Goal: Task Accomplishment & Management: Manage account settings

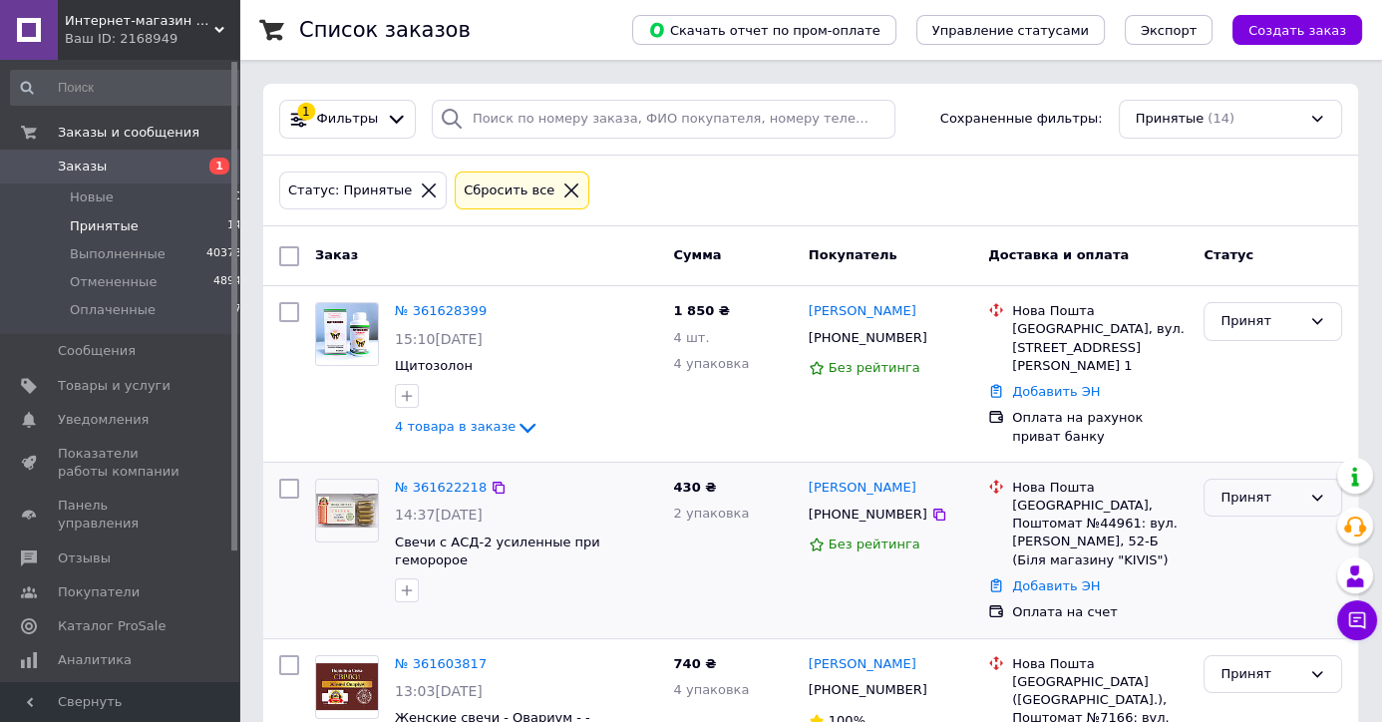
click at [1288, 493] on div "Принят" at bounding box center [1260, 498] width 81 height 21
click at [1258, 609] on li "Оплаченный" at bounding box center [1273, 612] width 137 height 37
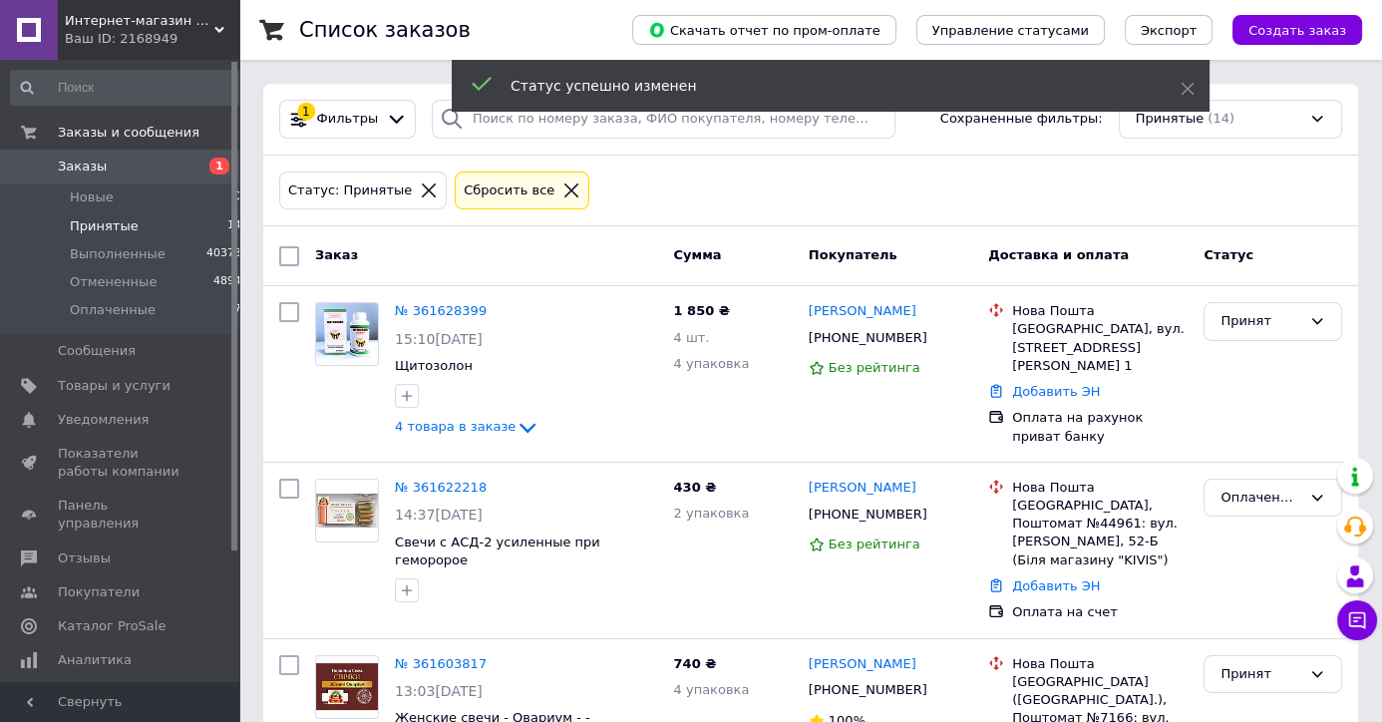
click at [445, 481] on link "№ 361622218" at bounding box center [441, 487] width 92 height 15
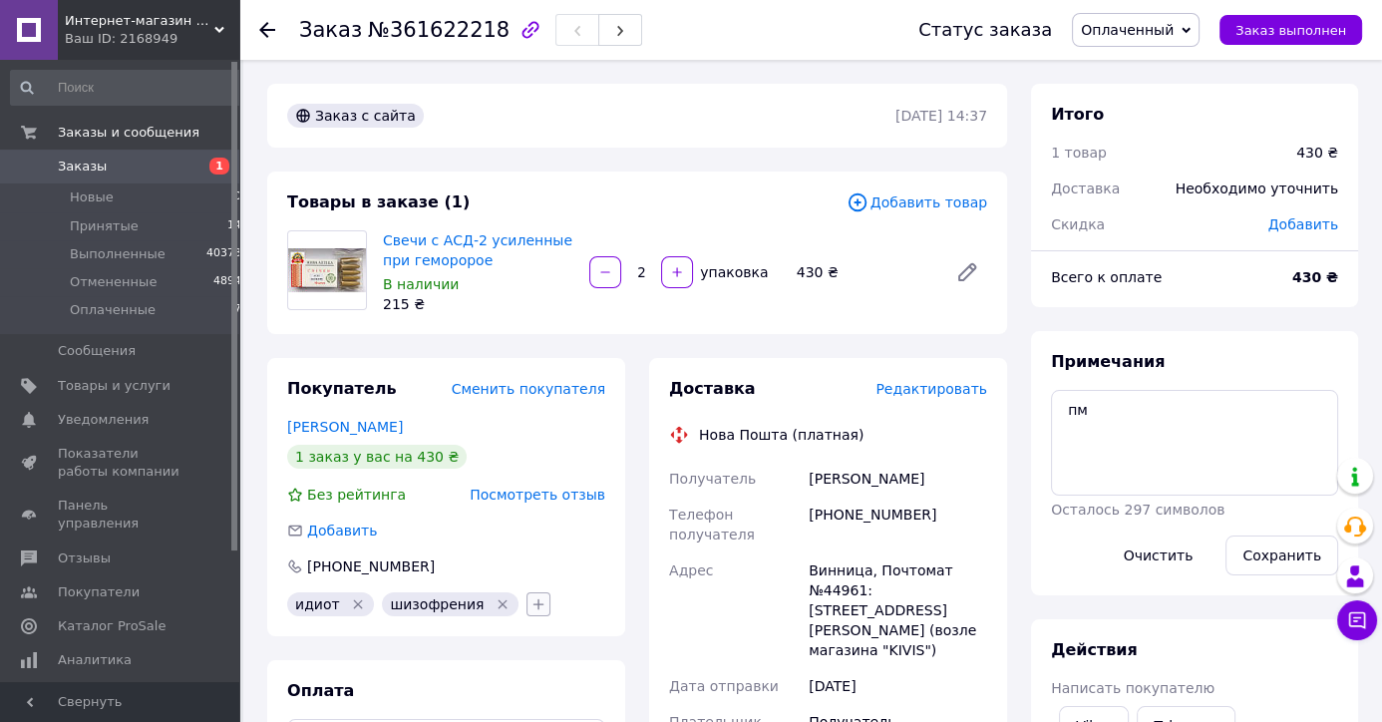
click at [530, 599] on icon "button" at bounding box center [538, 604] width 16 height 16
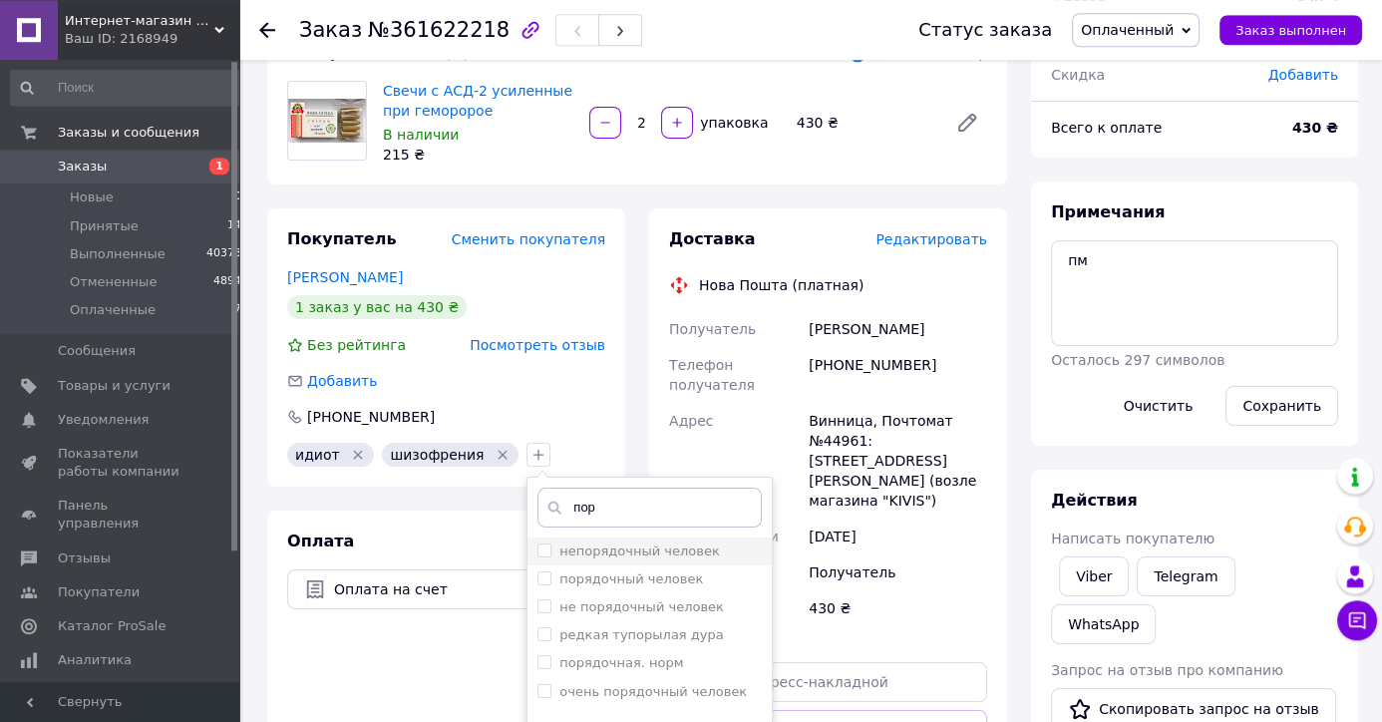
scroll to position [314, 0]
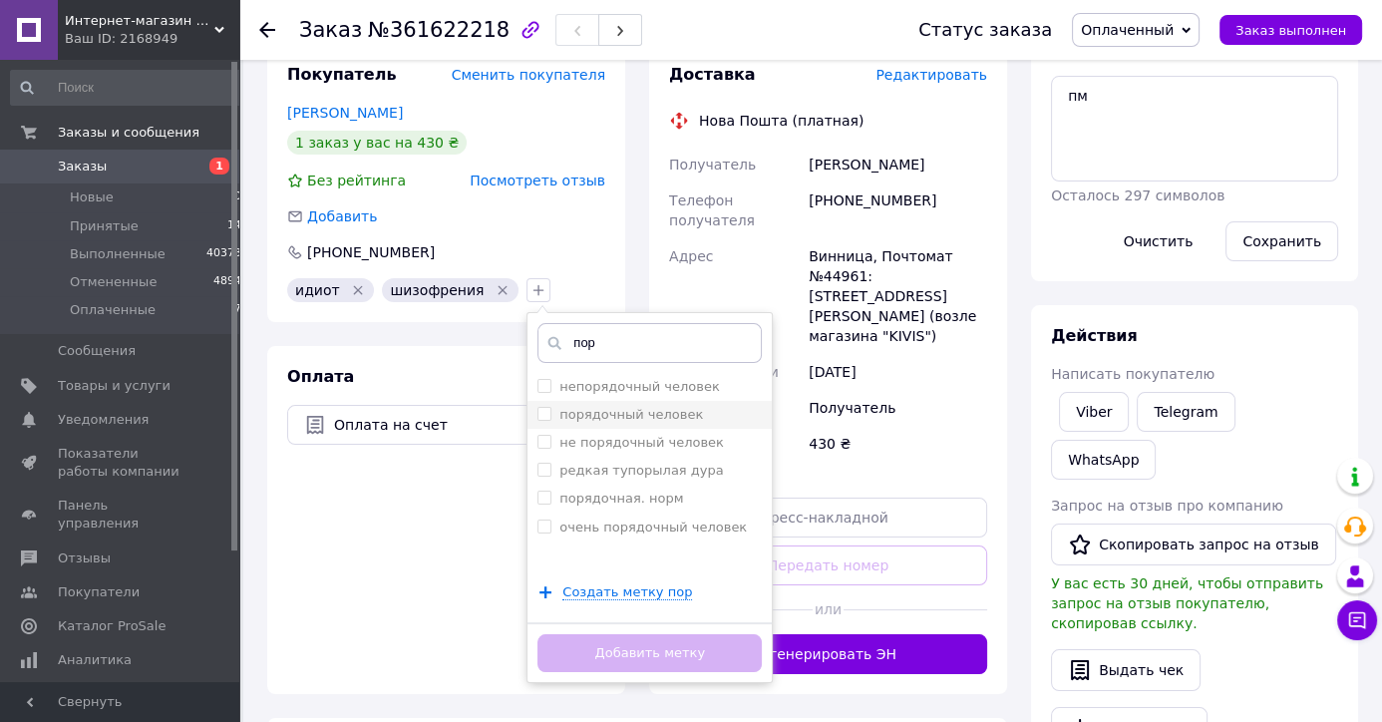
type input "пор"
drag, startPoint x: 579, startPoint y: 415, endPoint x: 599, endPoint y: 553, distance: 140.0
click at [580, 417] on label "порядочный человек" at bounding box center [631, 414] width 144 height 15
checkbox input "true"
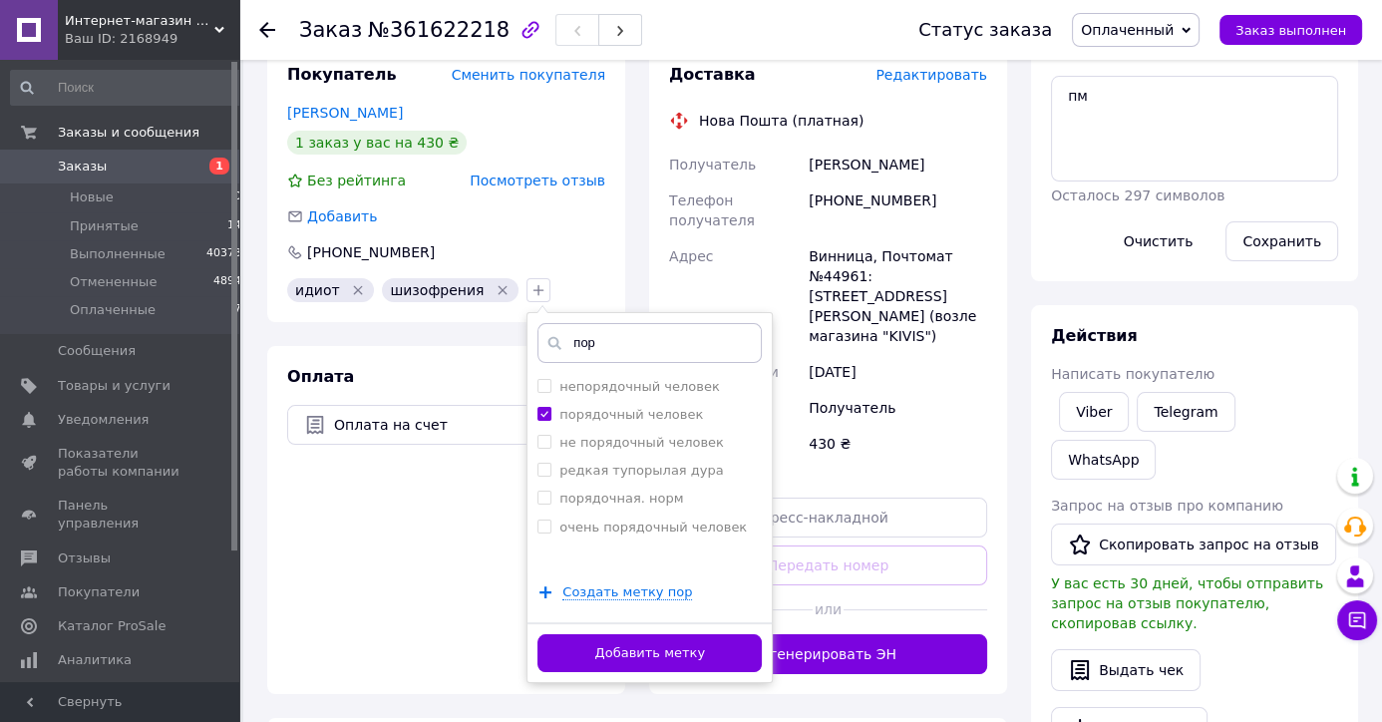
click at [638, 665] on button "Добавить метку" at bounding box center [649, 653] width 224 height 39
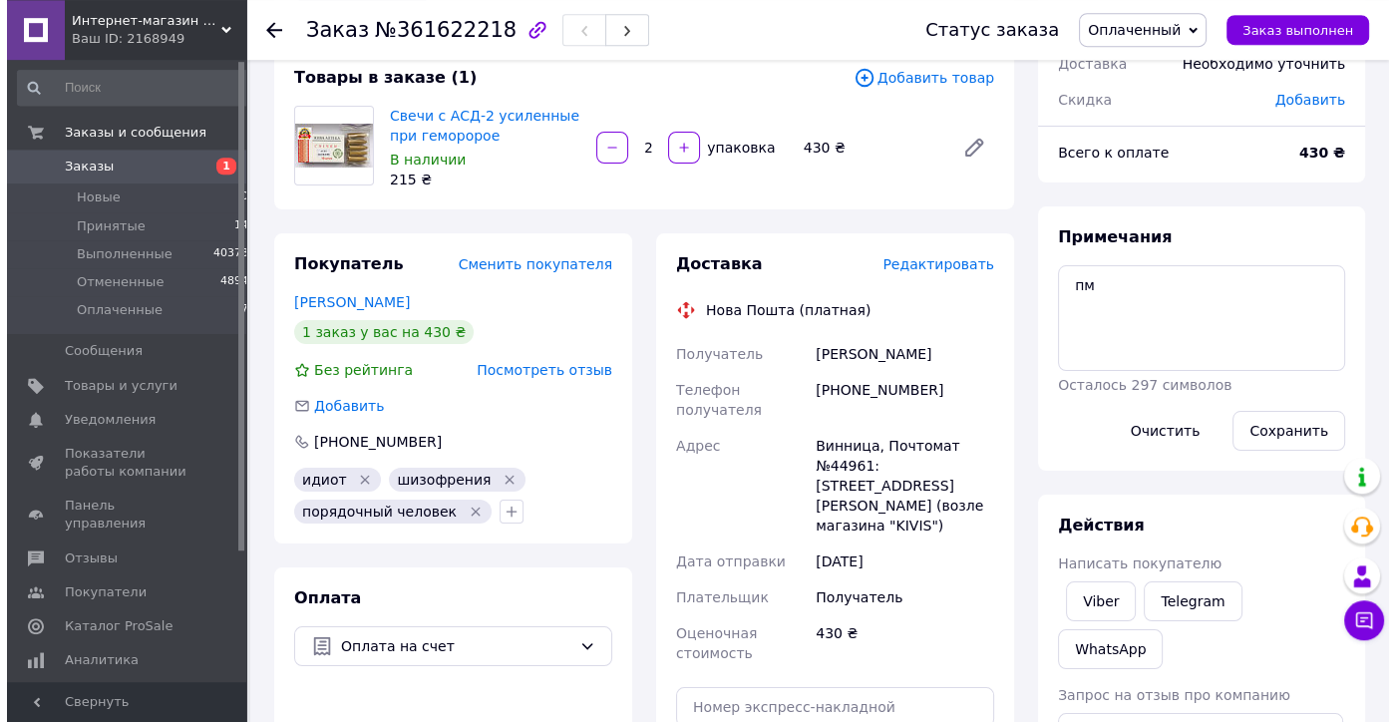
scroll to position [105, 0]
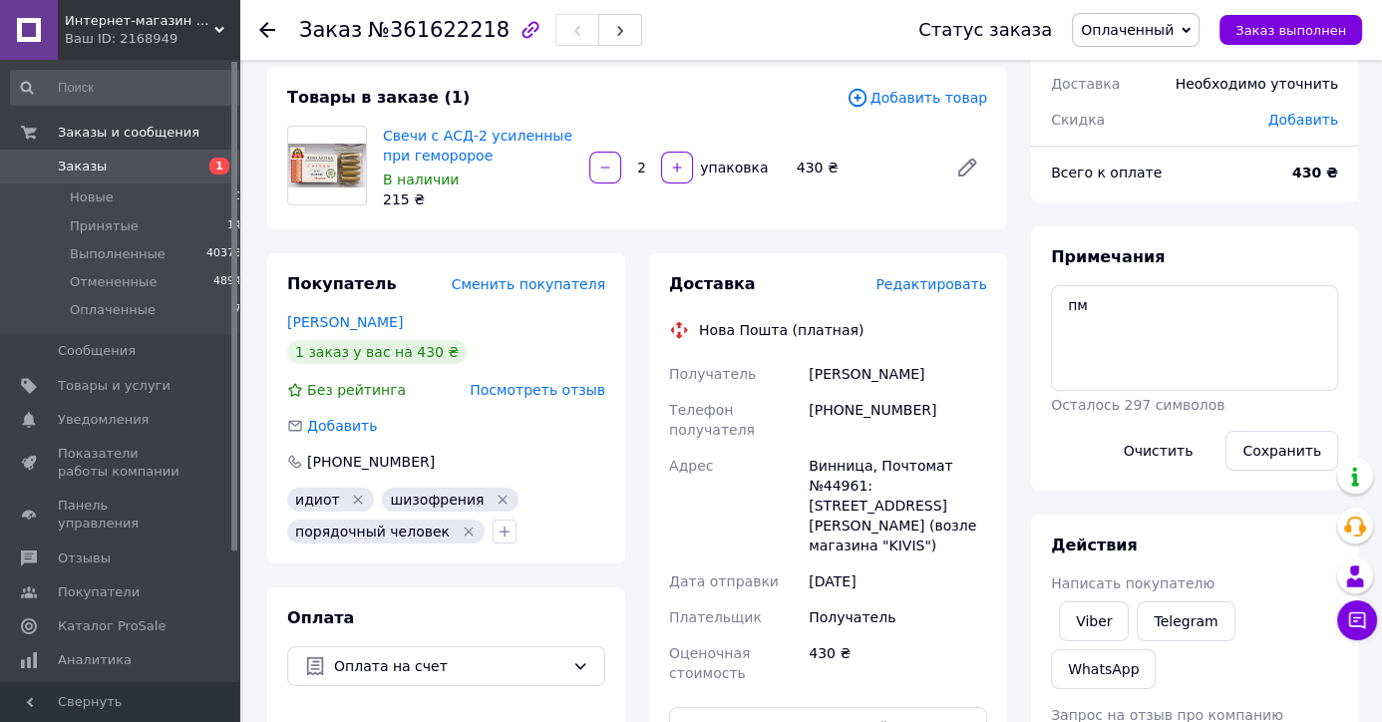
click at [562, 395] on span "Посмотреть отзыв" at bounding box center [538, 390] width 136 height 16
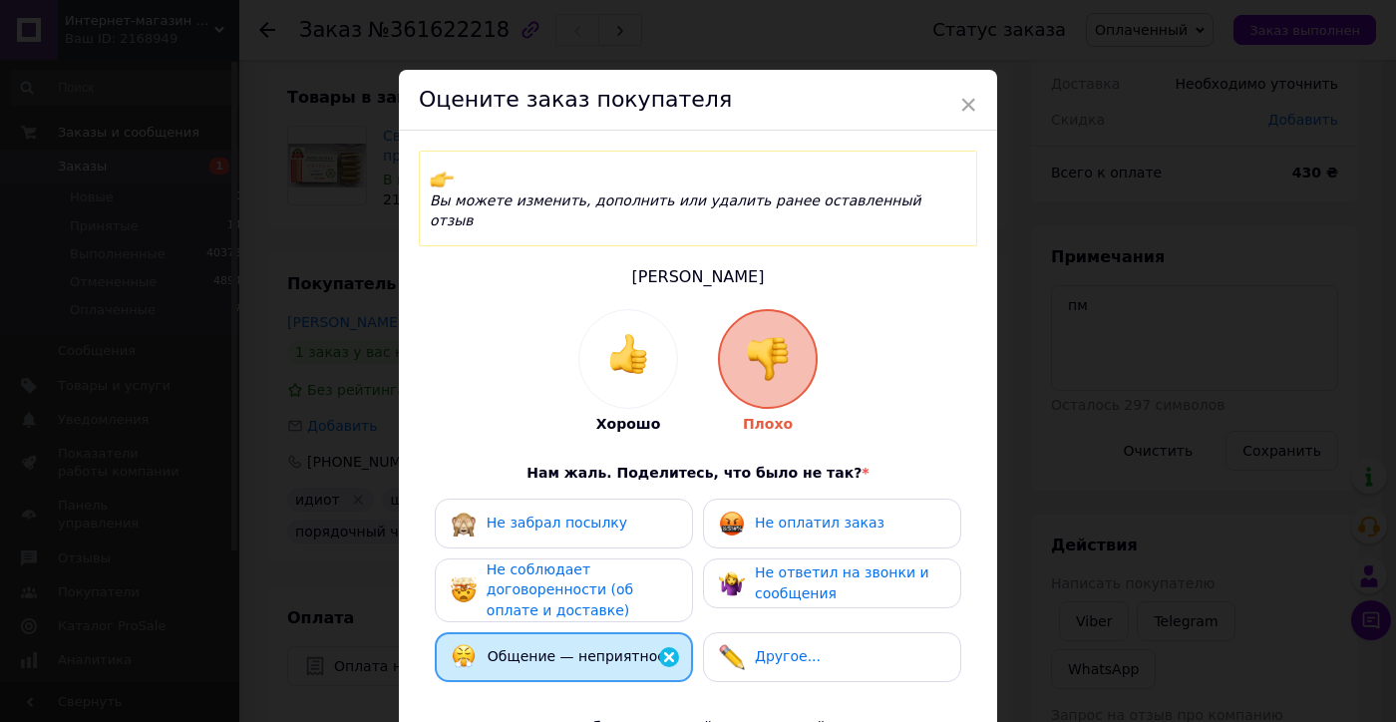
drag, startPoint x: 630, startPoint y: 317, endPoint x: 576, endPoint y: 439, distance: 133.0
click at [629, 334] on img at bounding box center [628, 354] width 40 height 40
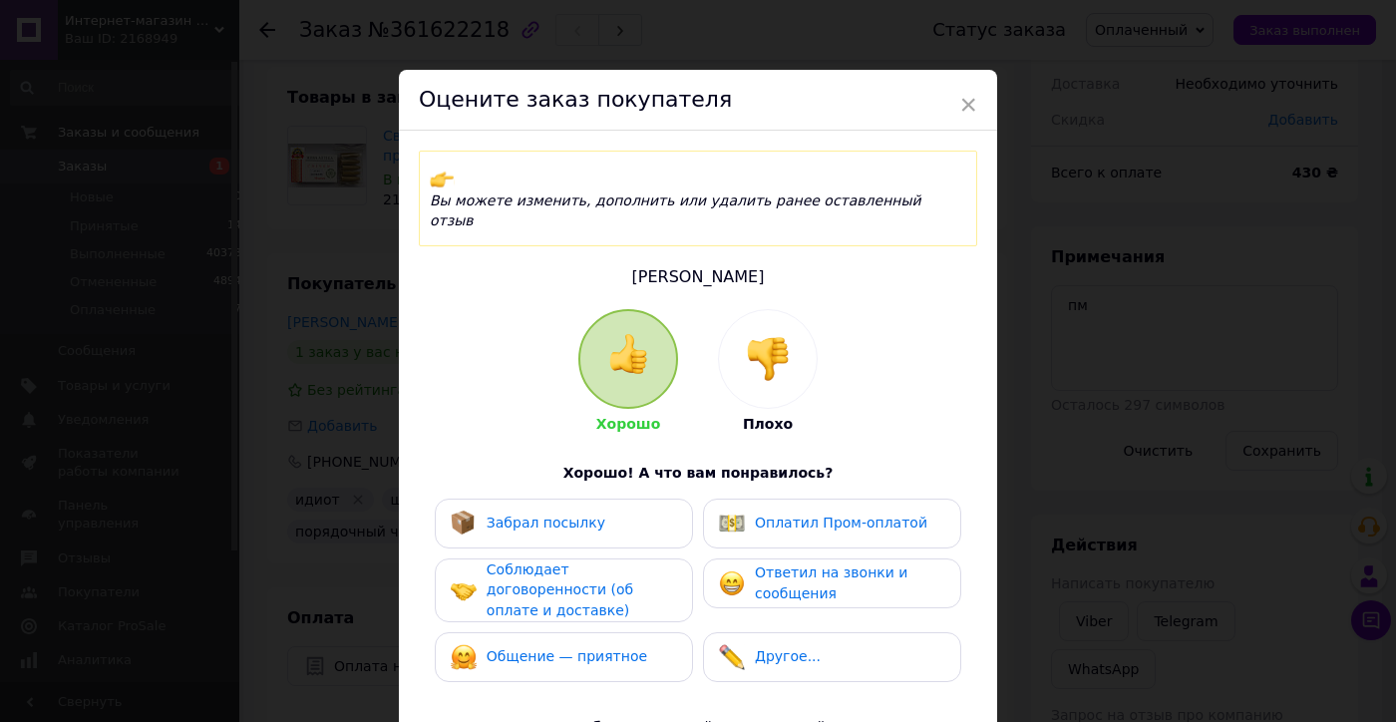
drag, startPoint x: 523, startPoint y: 537, endPoint x: 581, endPoint y: 562, distance: 63.0
click at [524, 561] on span "Соблюдает договоренности (об оплате и доставке)" at bounding box center [560, 589] width 147 height 57
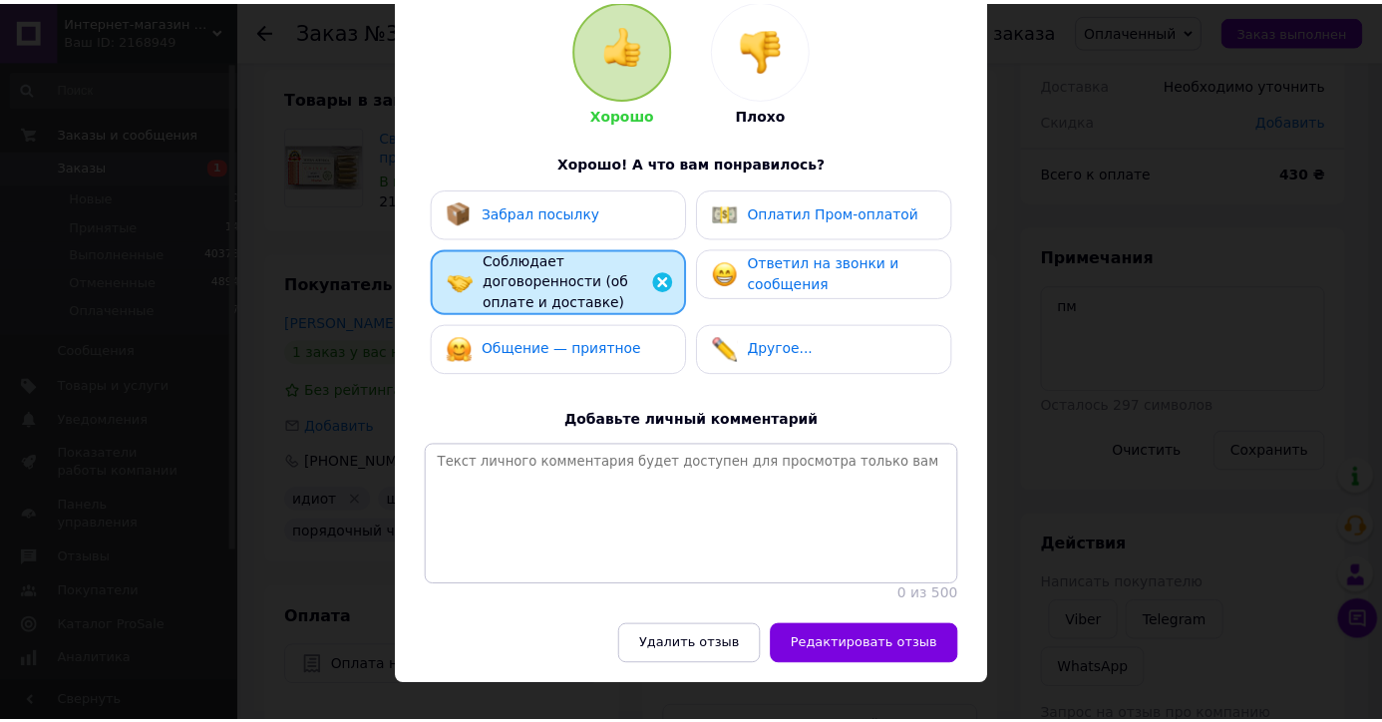
scroll to position [339, 0]
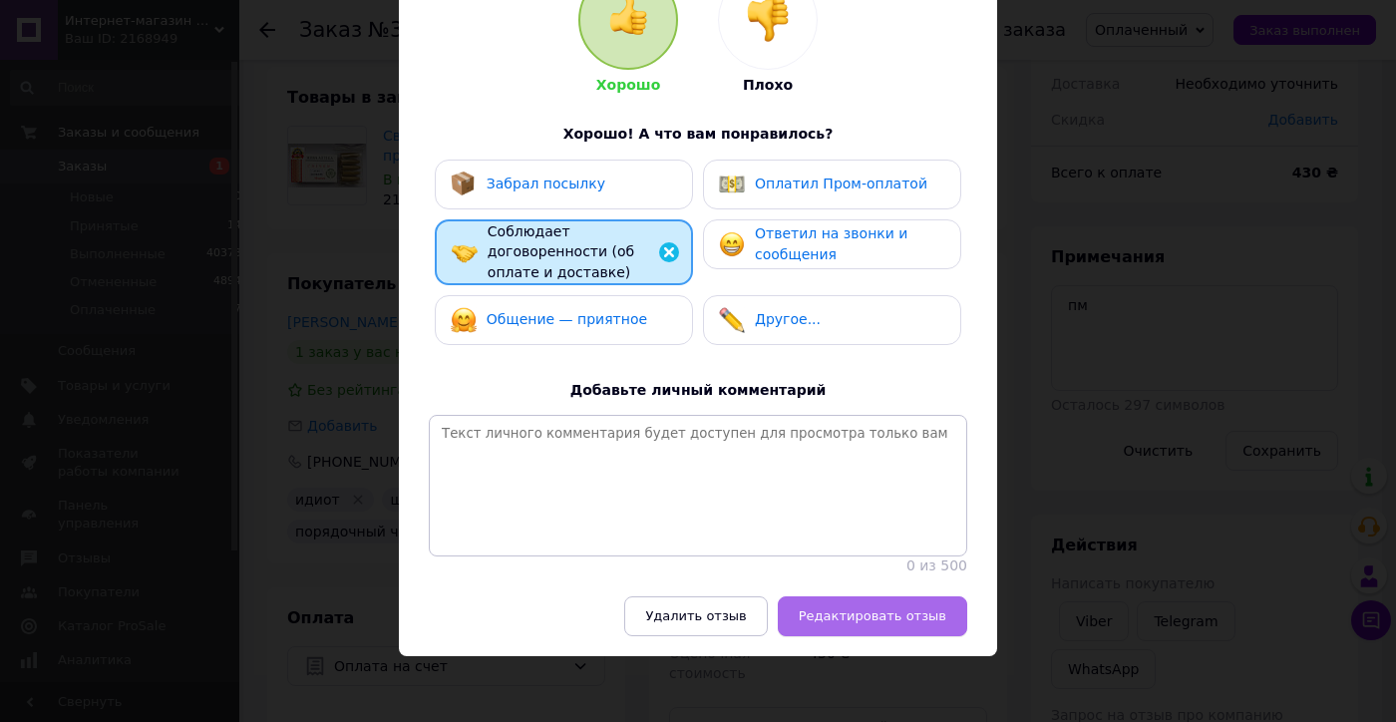
click at [851, 608] on span "Редактировать отзыв" at bounding box center [873, 615] width 148 height 15
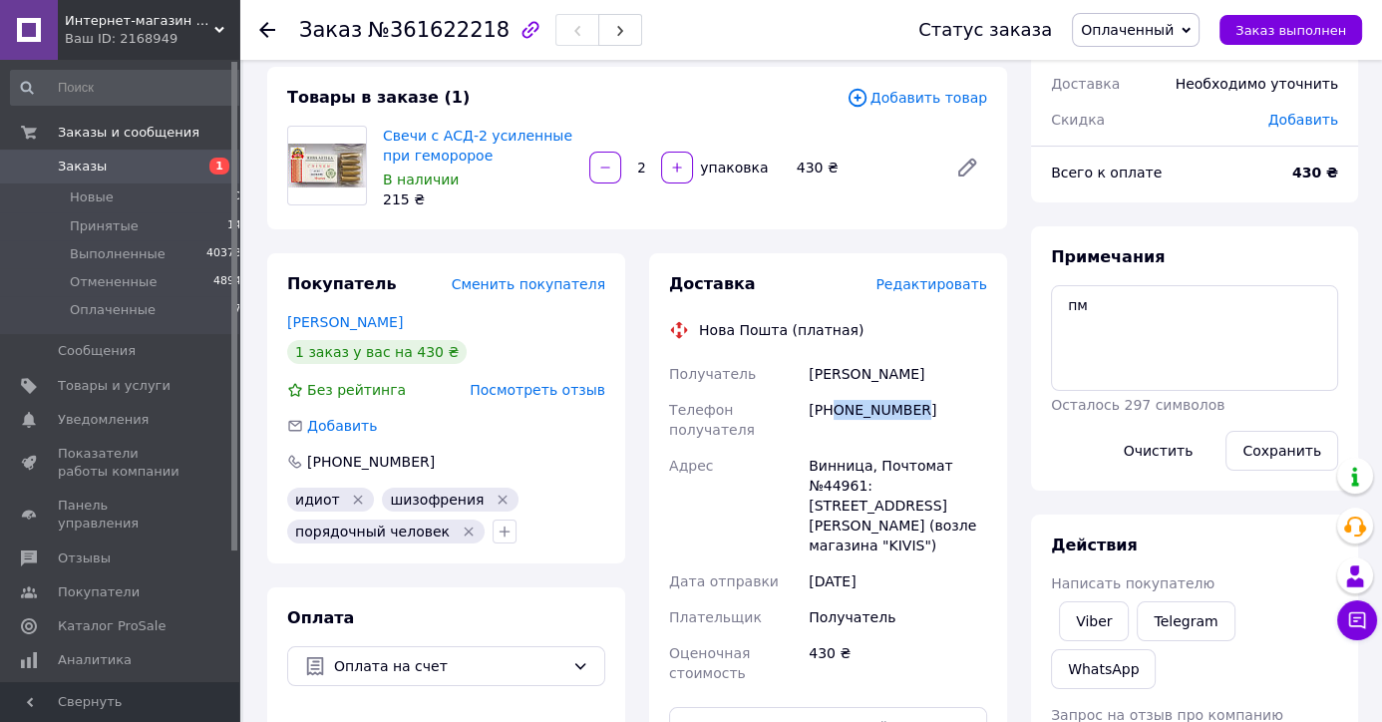
drag, startPoint x: 905, startPoint y: 411, endPoint x: 836, endPoint y: 413, distance: 69.8
click at [836, 413] on div "+380977852608" at bounding box center [898, 420] width 186 height 56
copy div "0977852608"
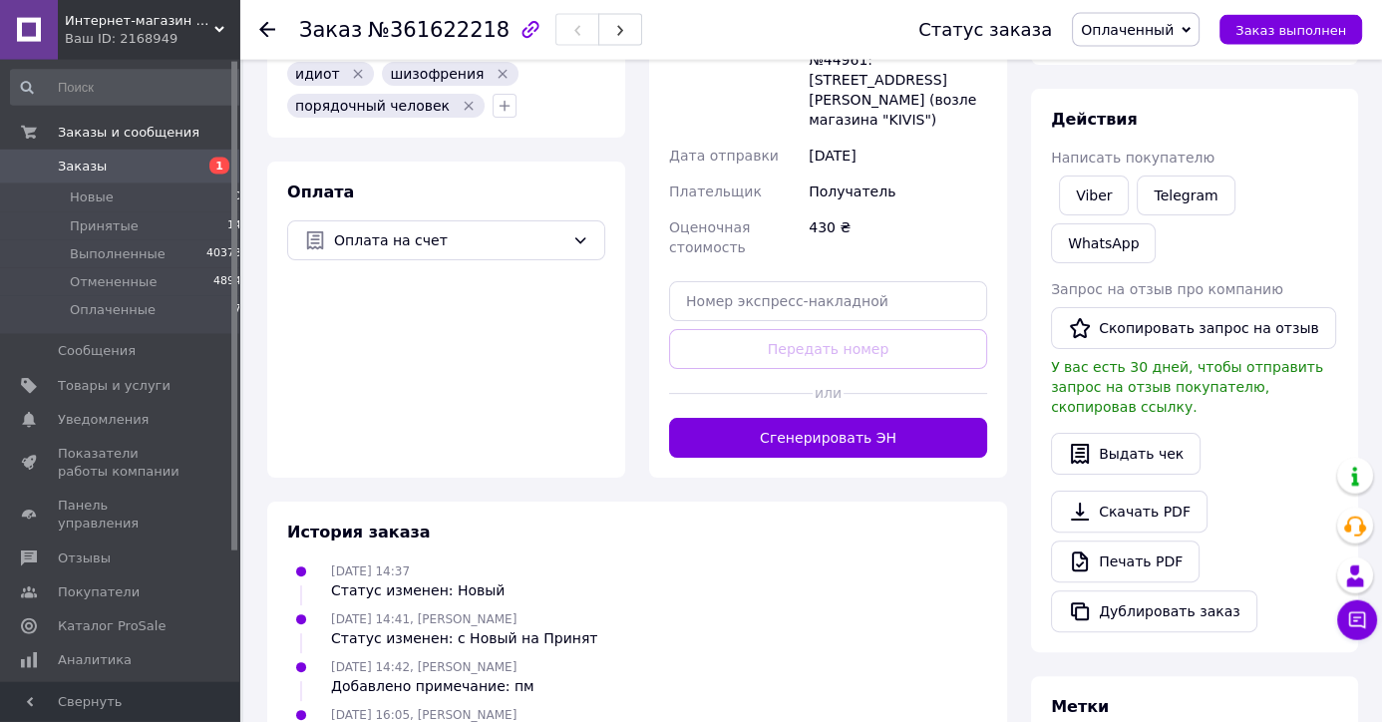
scroll to position [588, 0]
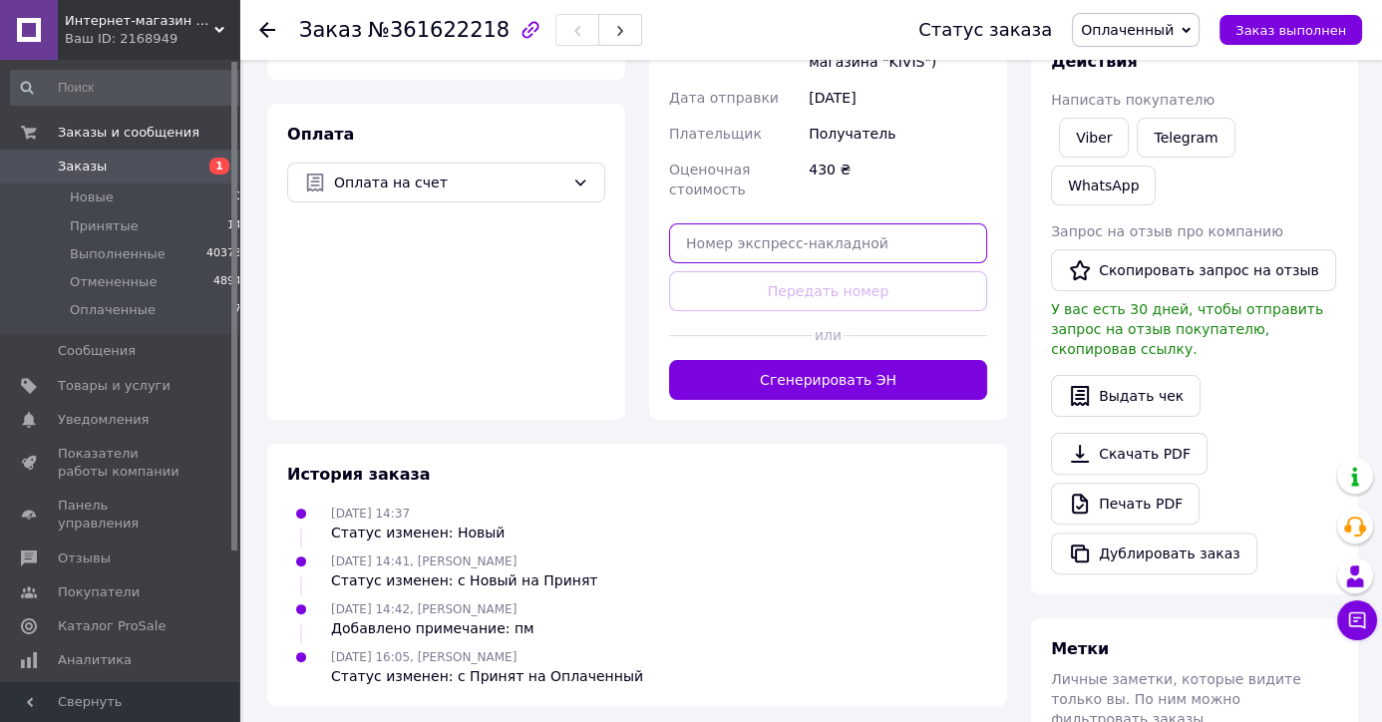
paste input "20451247315323"
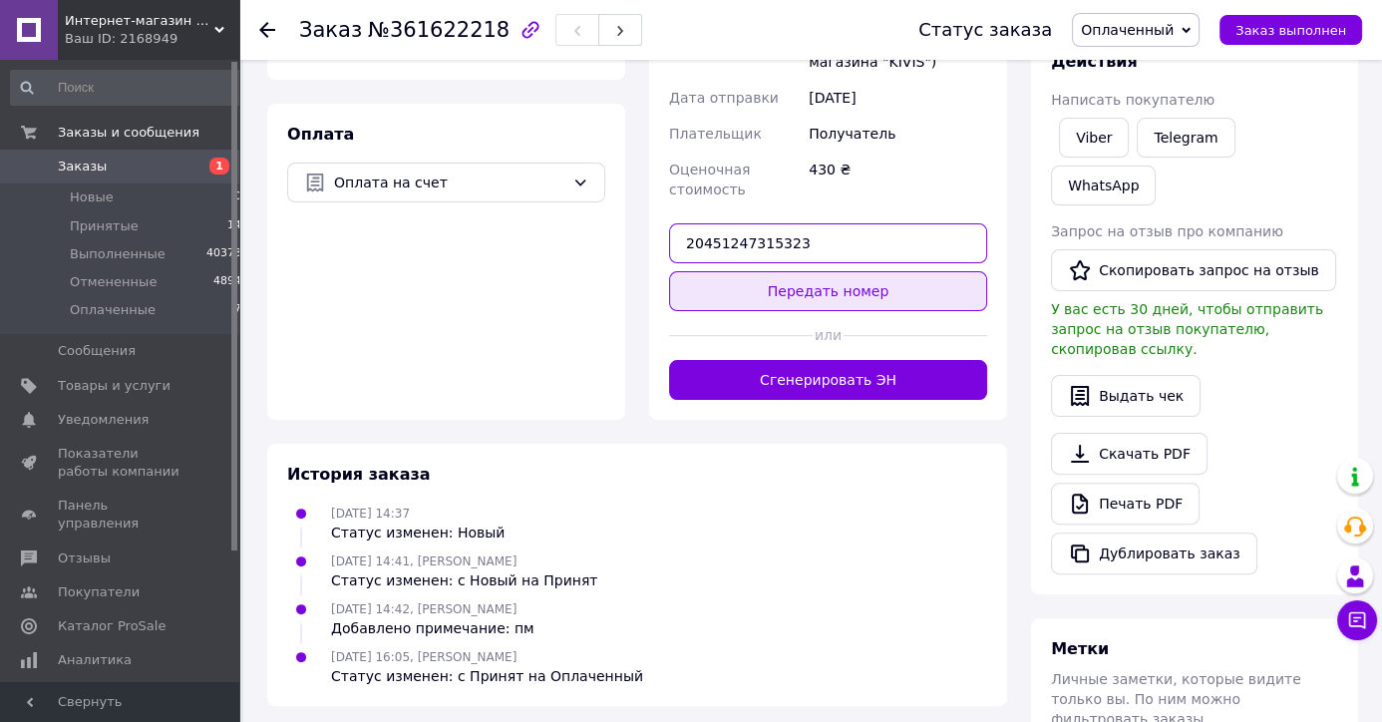
type input "20451247315323"
click at [746, 271] on button "Передать номер" at bounding box center [828, 291] width 318 height 40
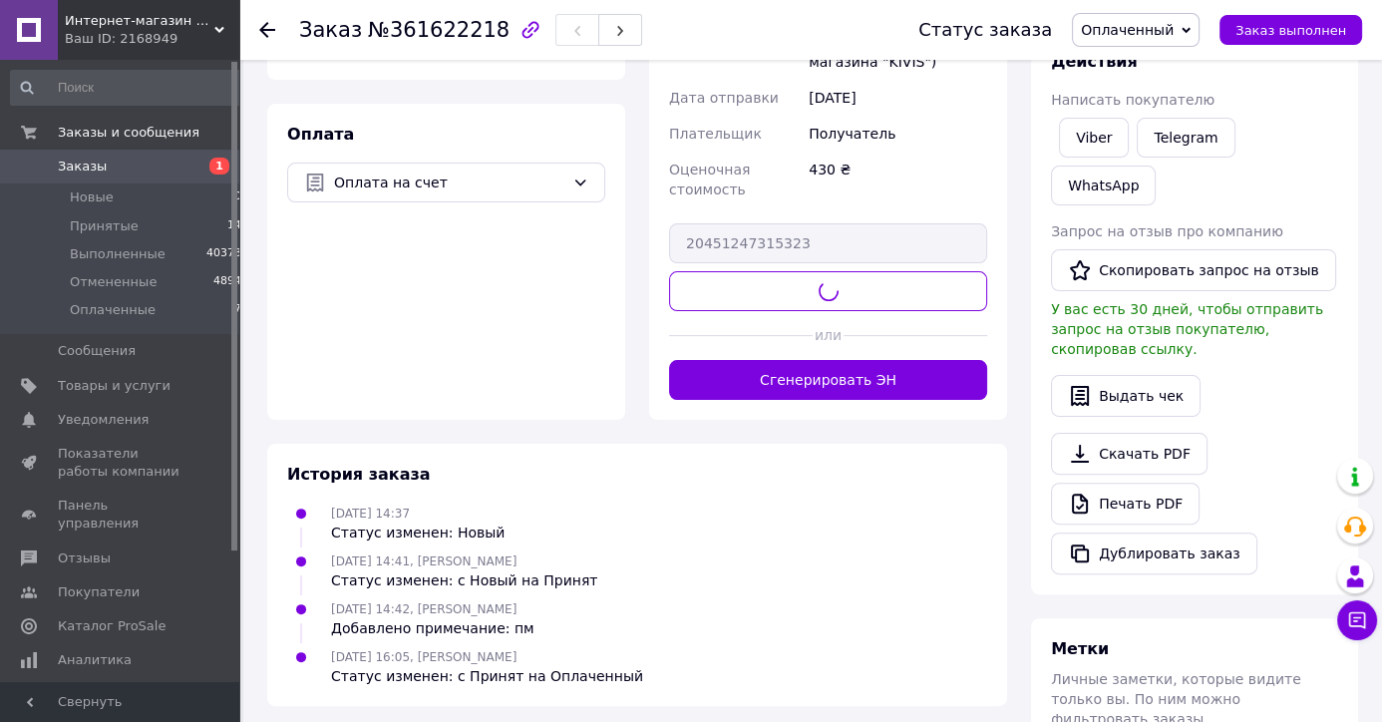
scroll to position [65, 0]
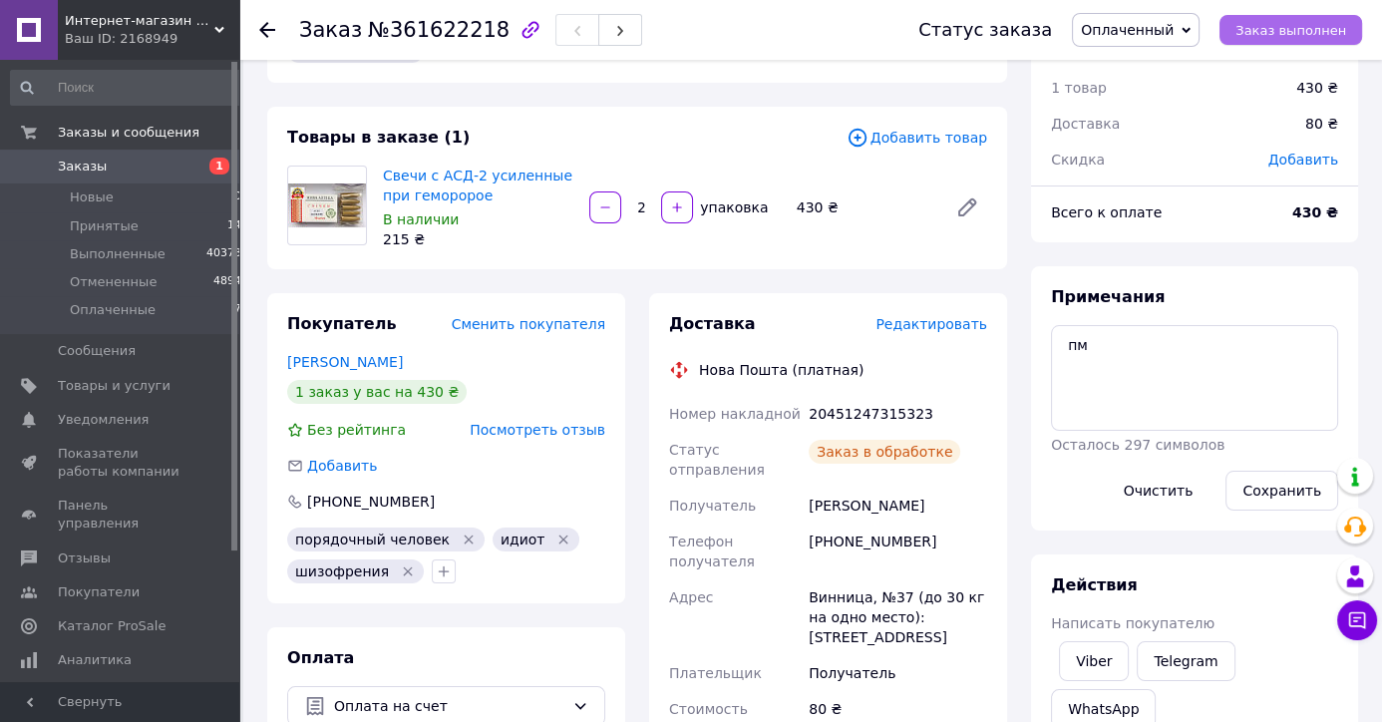
click at [1300, 21] on button "Заказ выполнен" at bounding box center [1290, 30] width 143 height 30
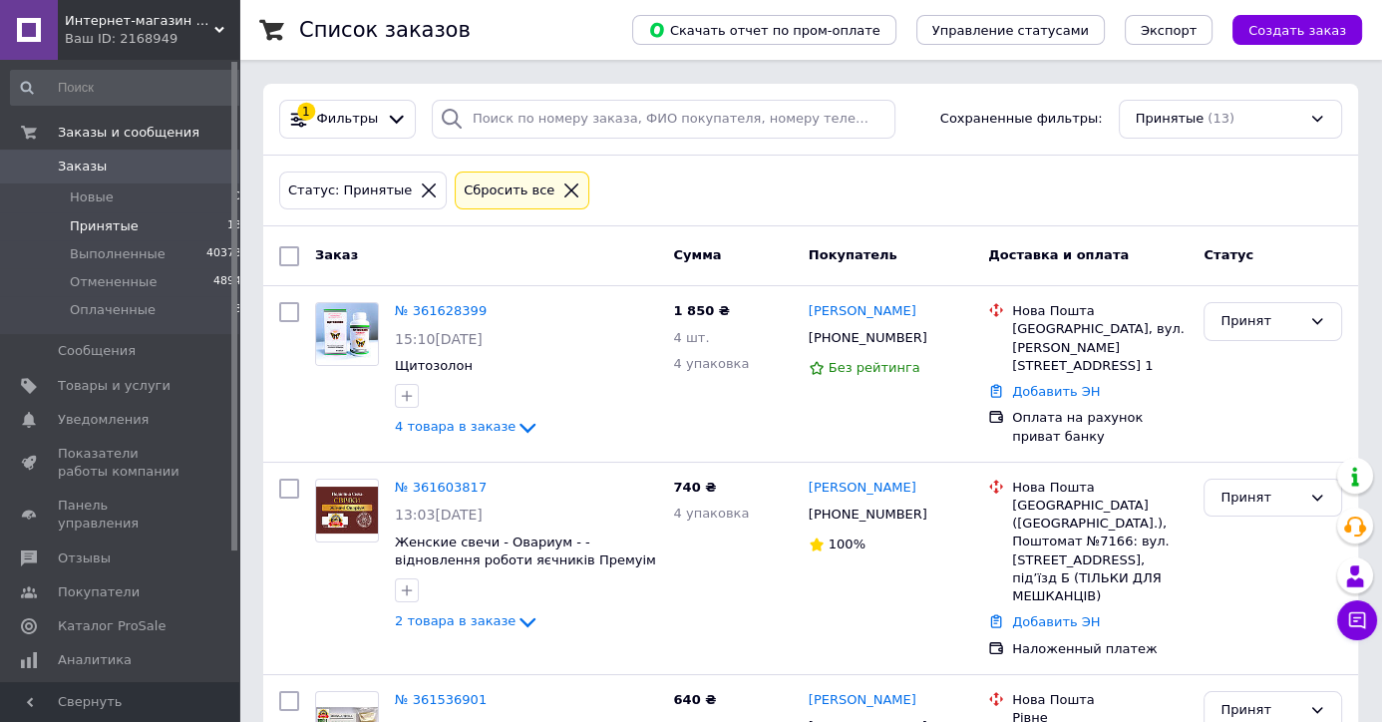
drag, startPoint x: 78, startPoint y: 196, endPoint x: 90, endPoint y: 229, distance: 35.0
click at [78, 195] on span "Новые" at bounding box center [92, 197] width 44 height 18
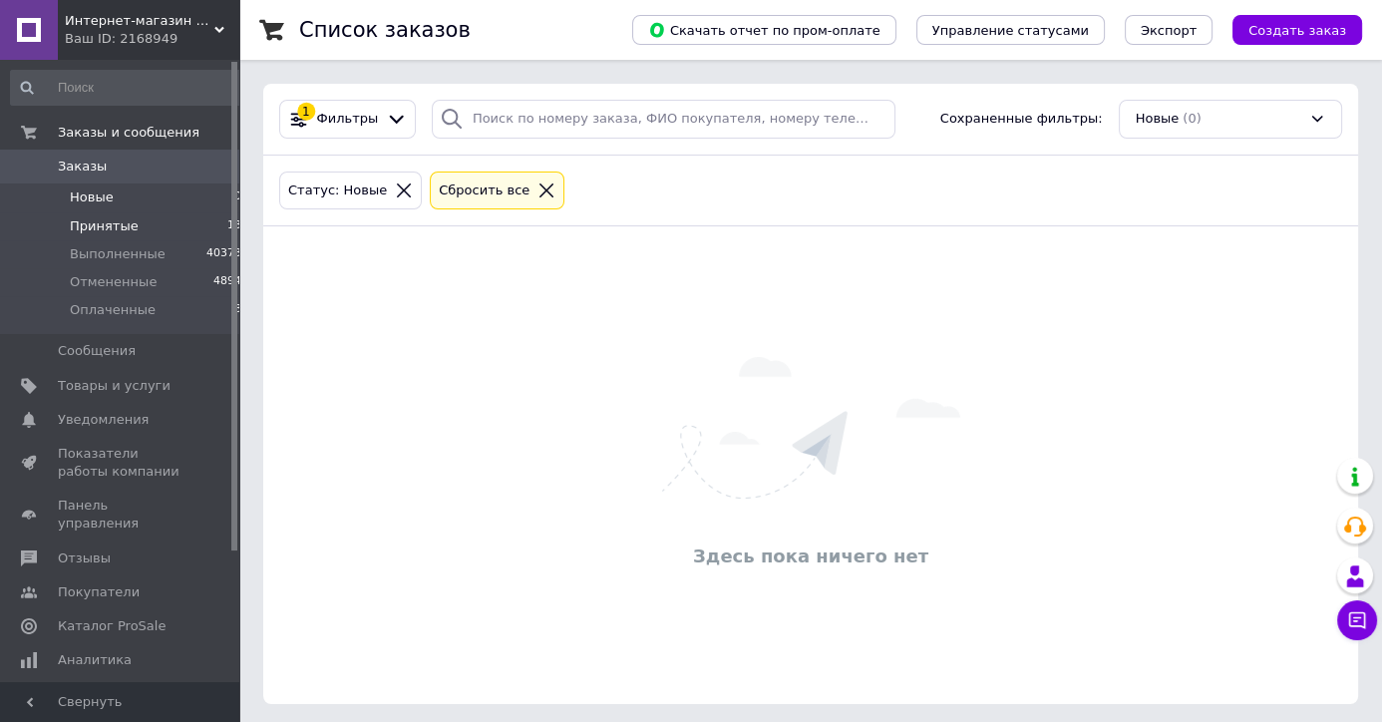
click at [92, 228] on span "Принятые" at bounding box center [104, 226] width 69 height 18
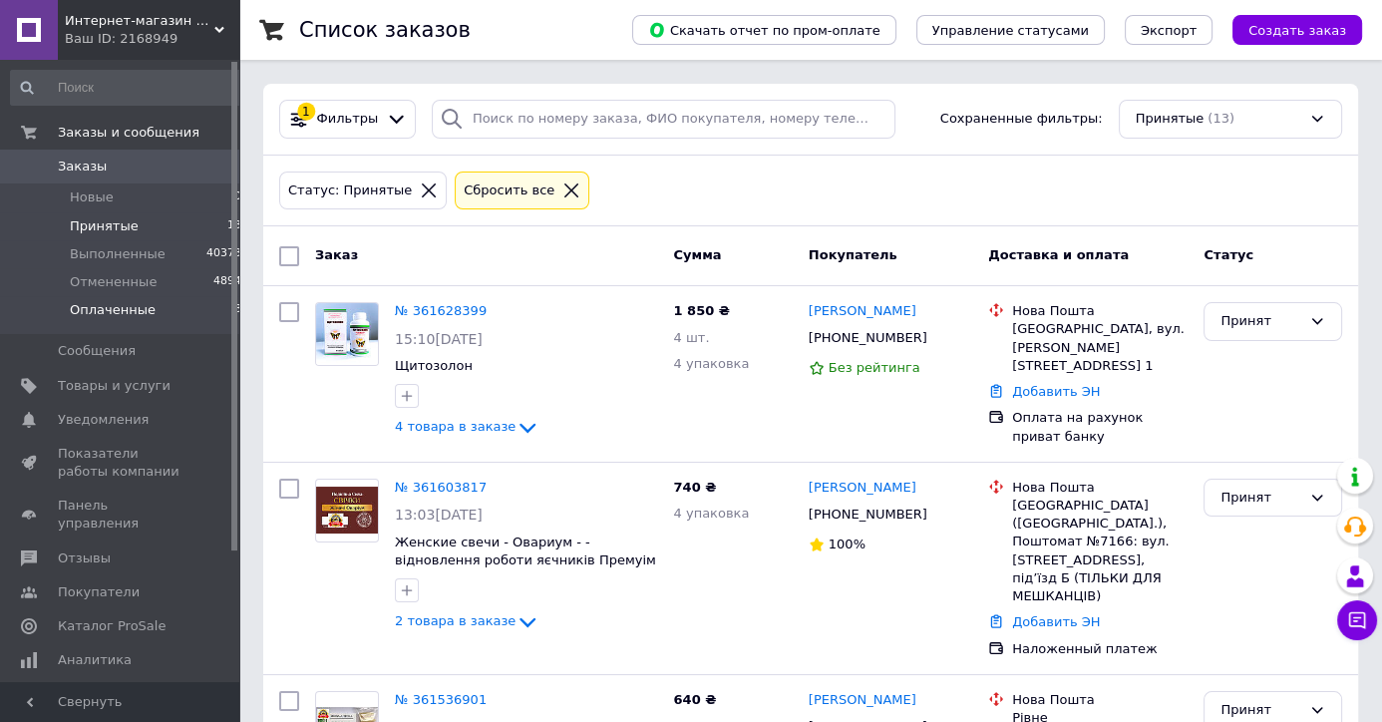
click at [108, 314] on span "Оплаченные" at bounding box center [113, 310] width 86 height 18
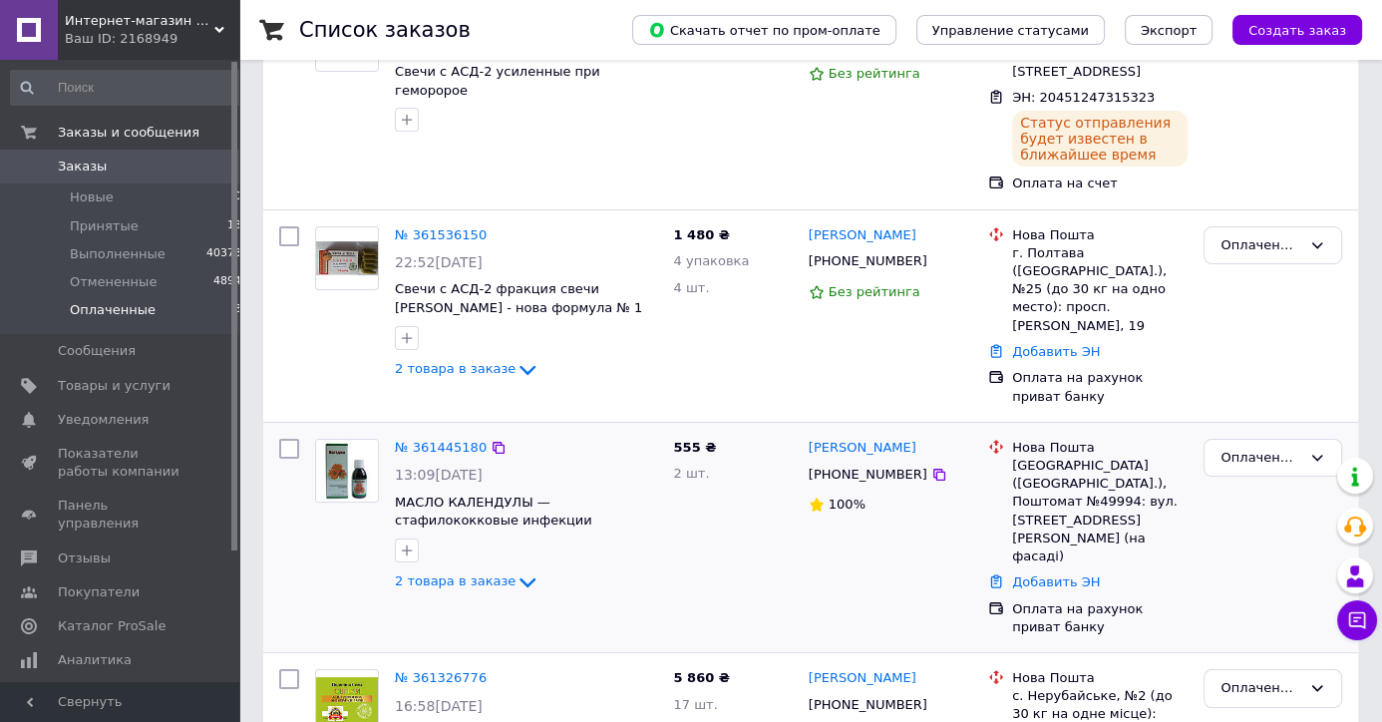
scroll to position [419, 0]
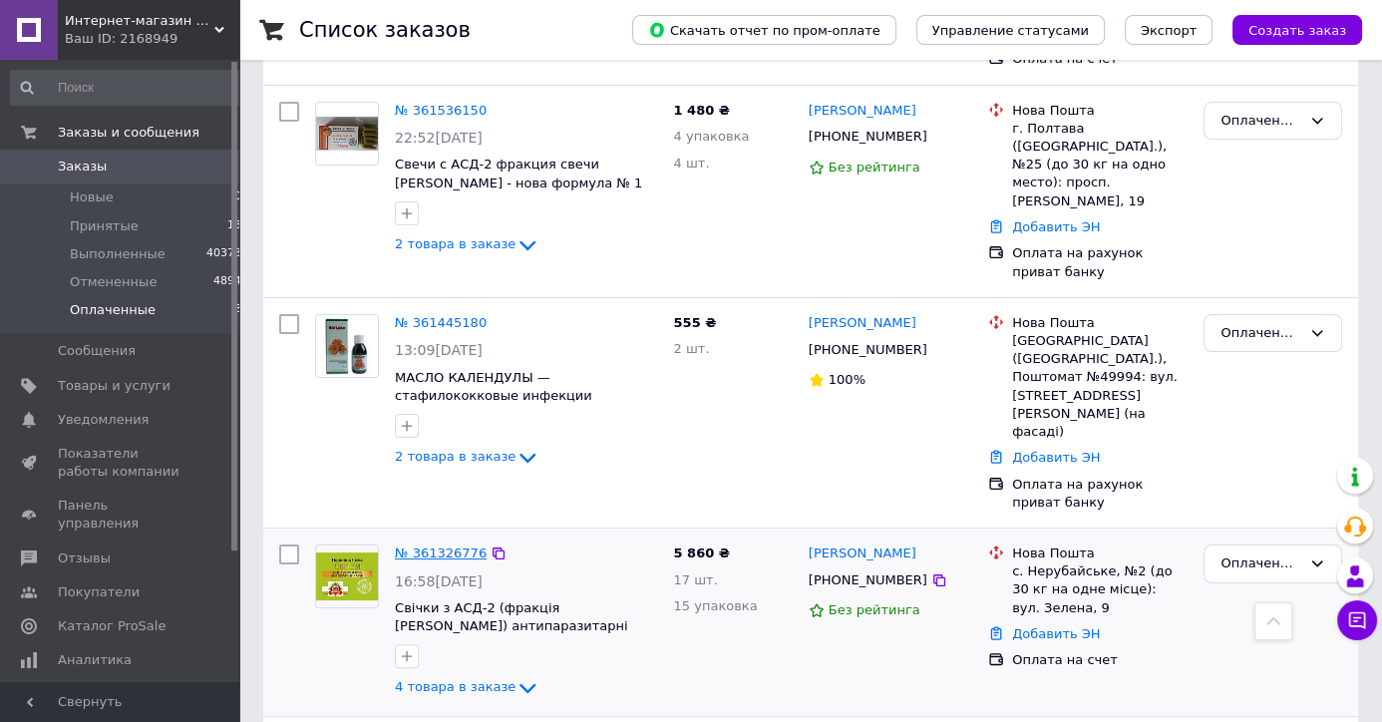
click at [415, 545] on link "№ 361326776" at bounding box center [441, 552] width 92 height 15
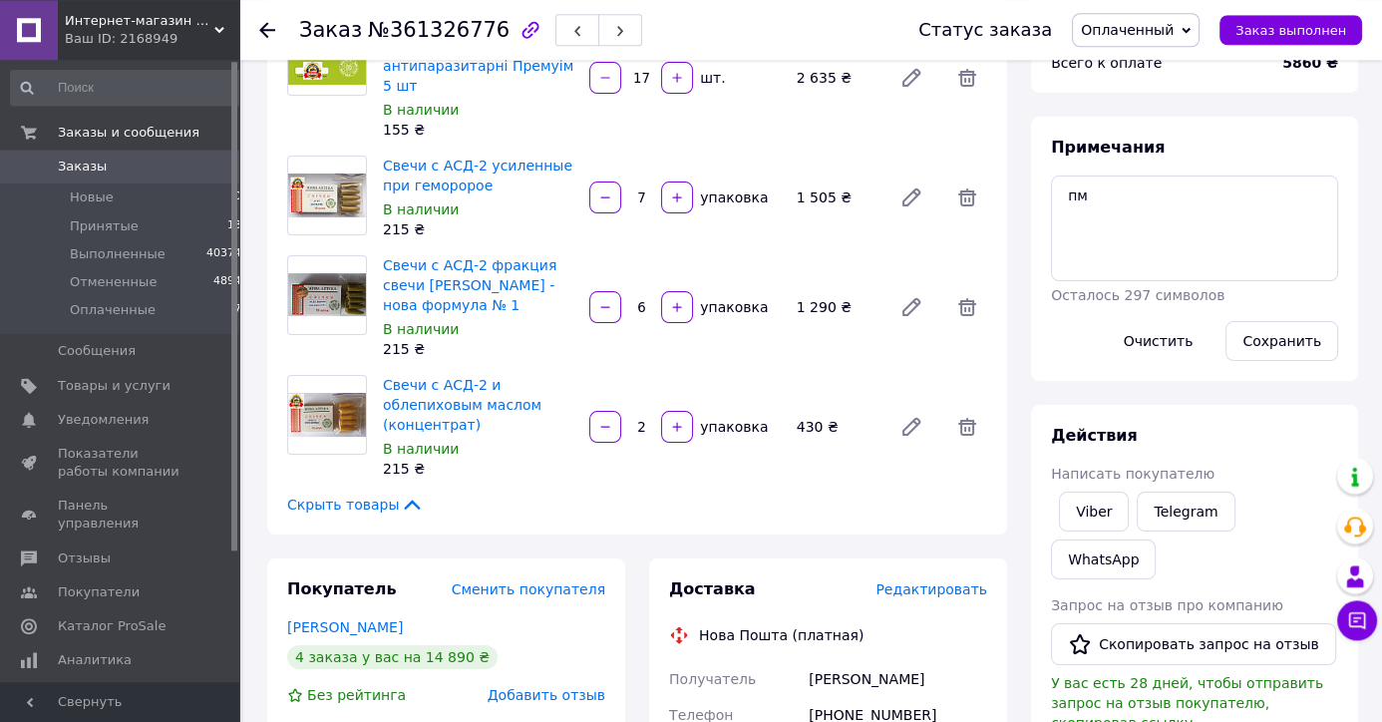
scroll to position [209, 0]
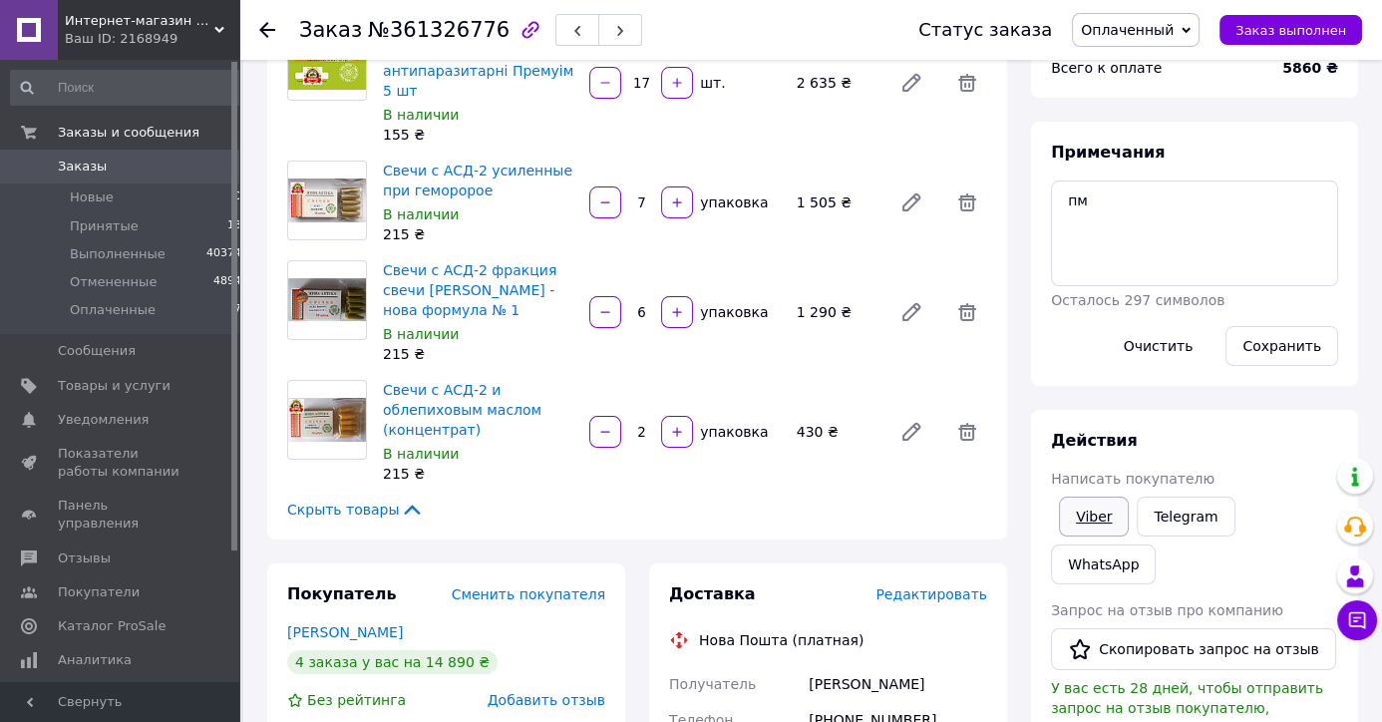
click at [1095, 518] on link "Viber" at bounding box center [1094, 517] width 70 height 40
click at [1094, 514] on link "Viber" at bounding box center [1094, 517] width 70 height 40
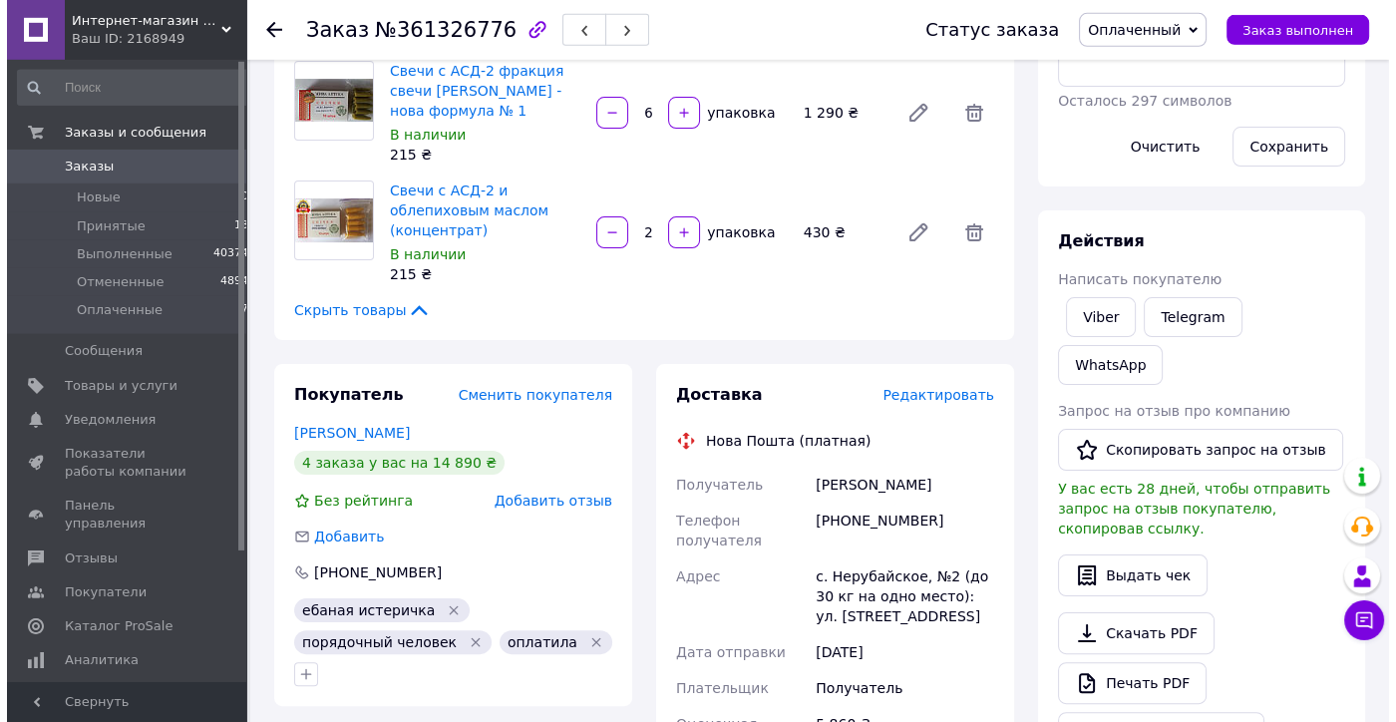
scroll to position [419, 0]
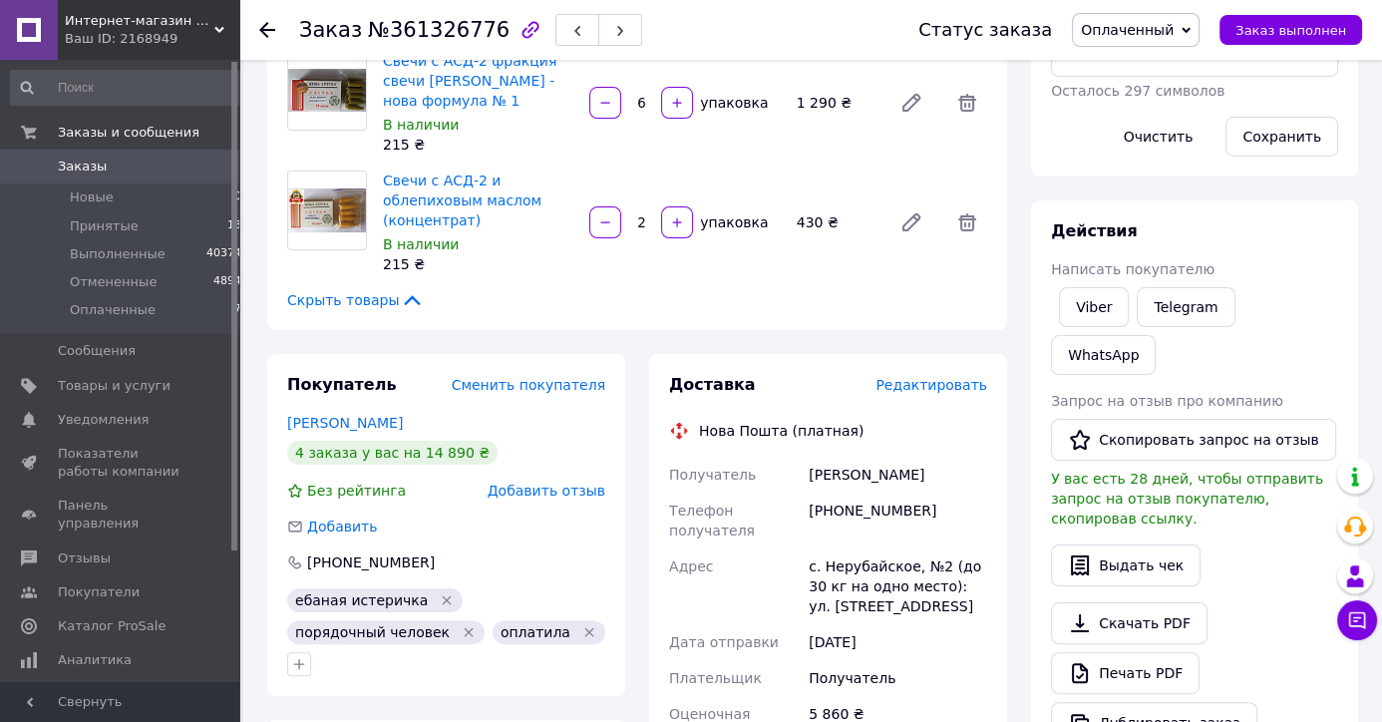
click at [561, 483] on span "Добавить отзыв" at bounding box center [547, 491] width 118 height 16
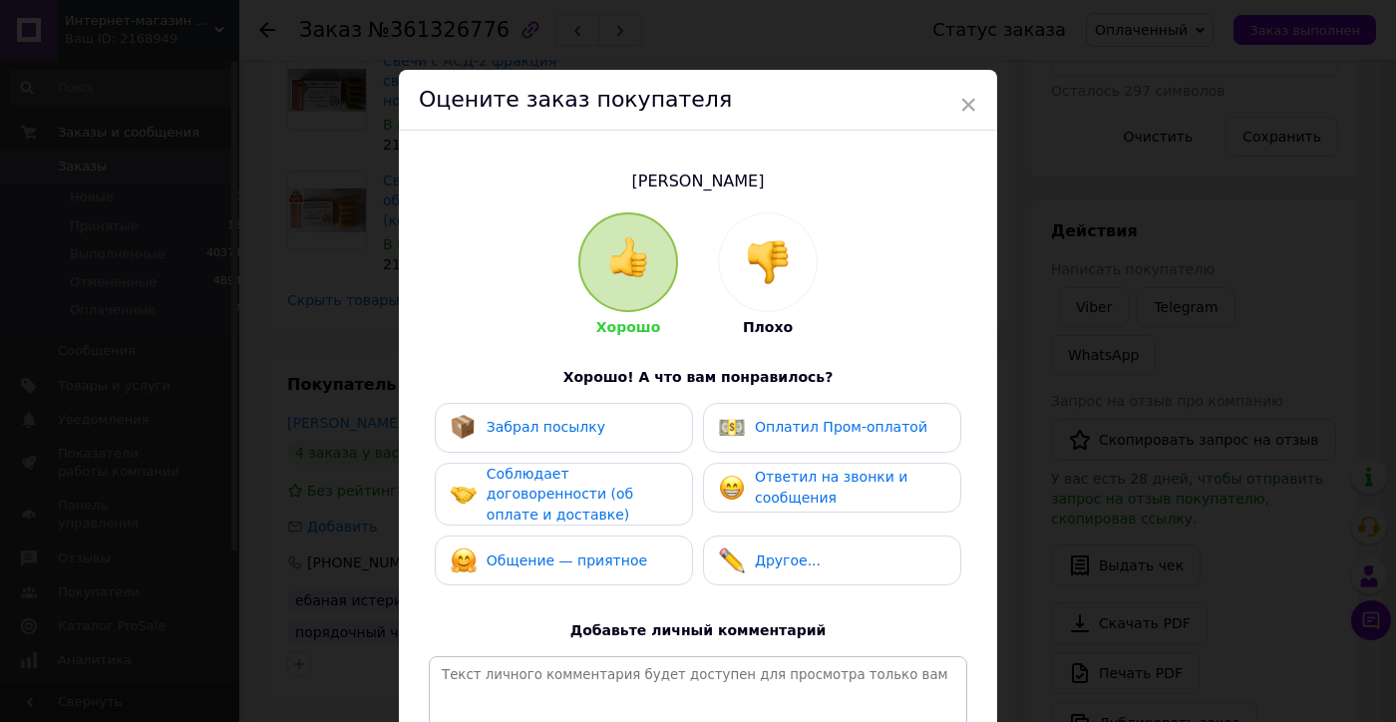
click at [563, 490] on div "Соблюдает договоренности (об оплате и доставке)" at bounding box center [581, 495] width 189 height 62
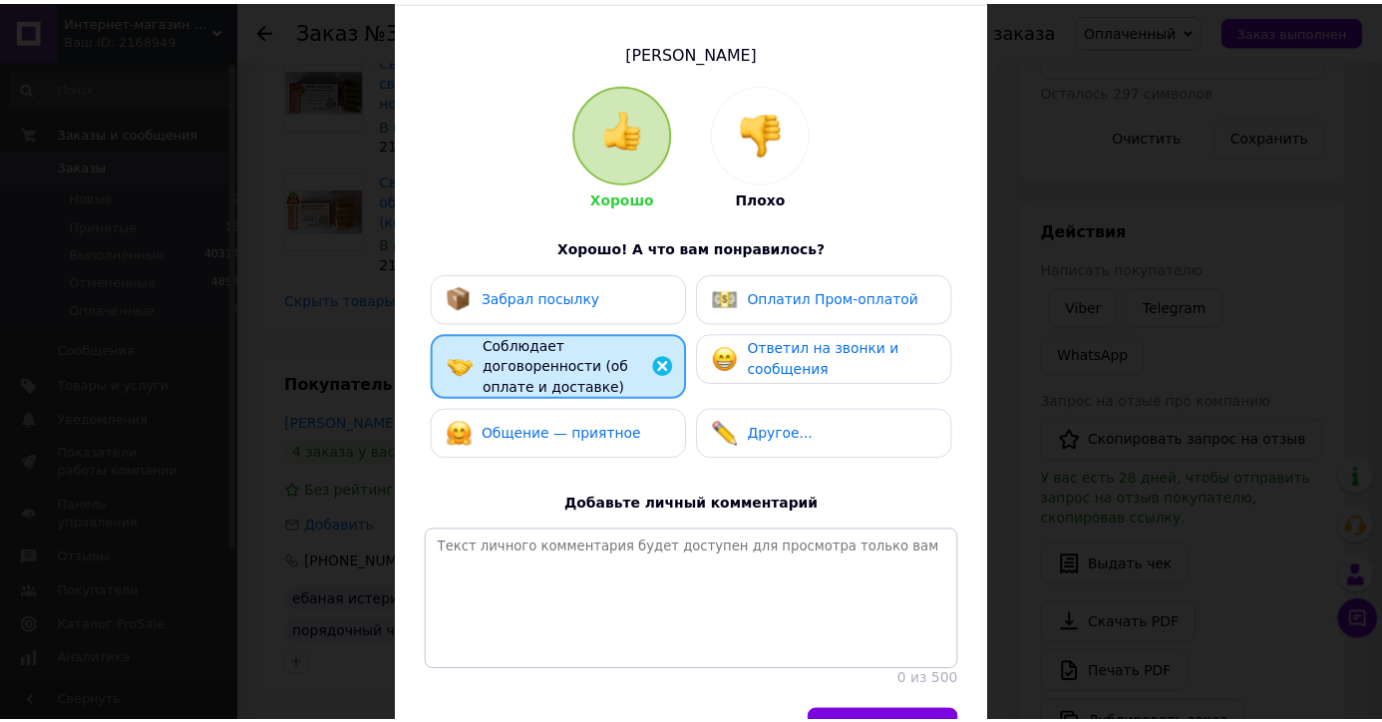
scroll to position [282, 0]
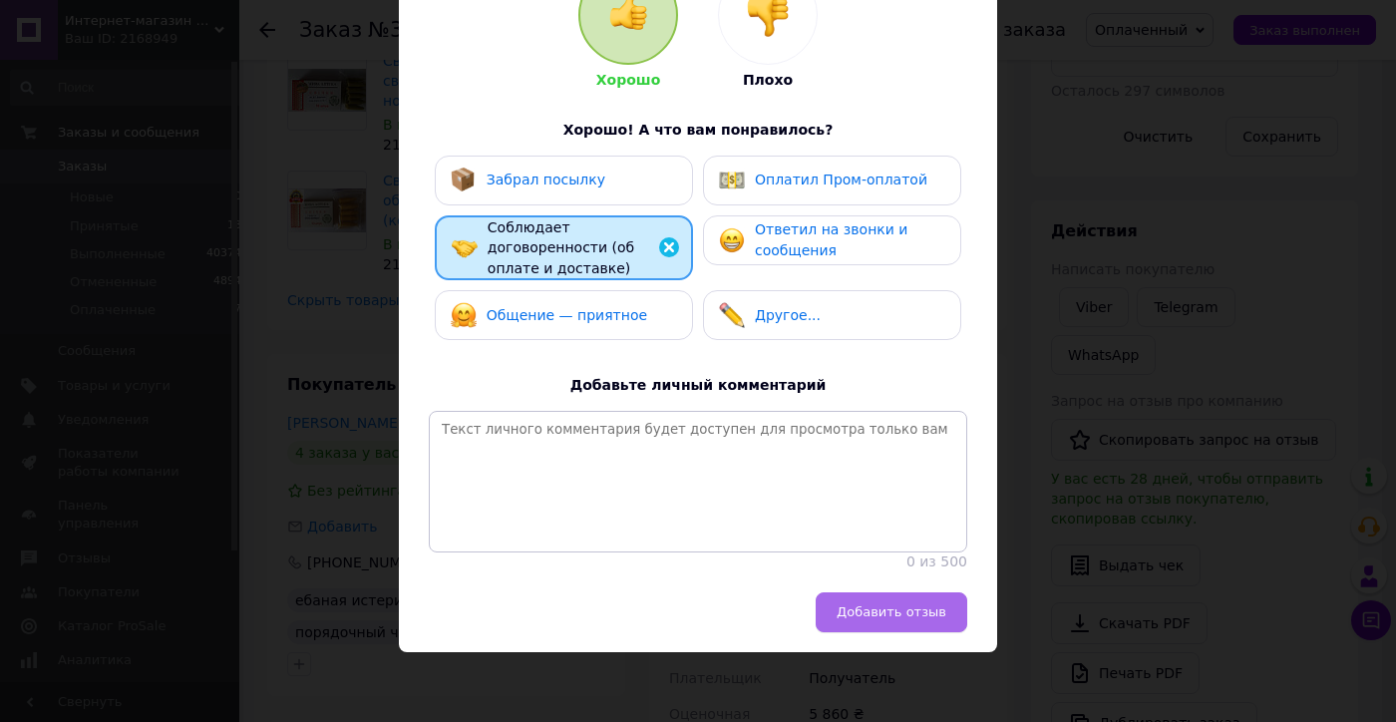
click at [859, 607] on span "Добавить отзыв" at bounding box center [892, 611] width 110 height 15
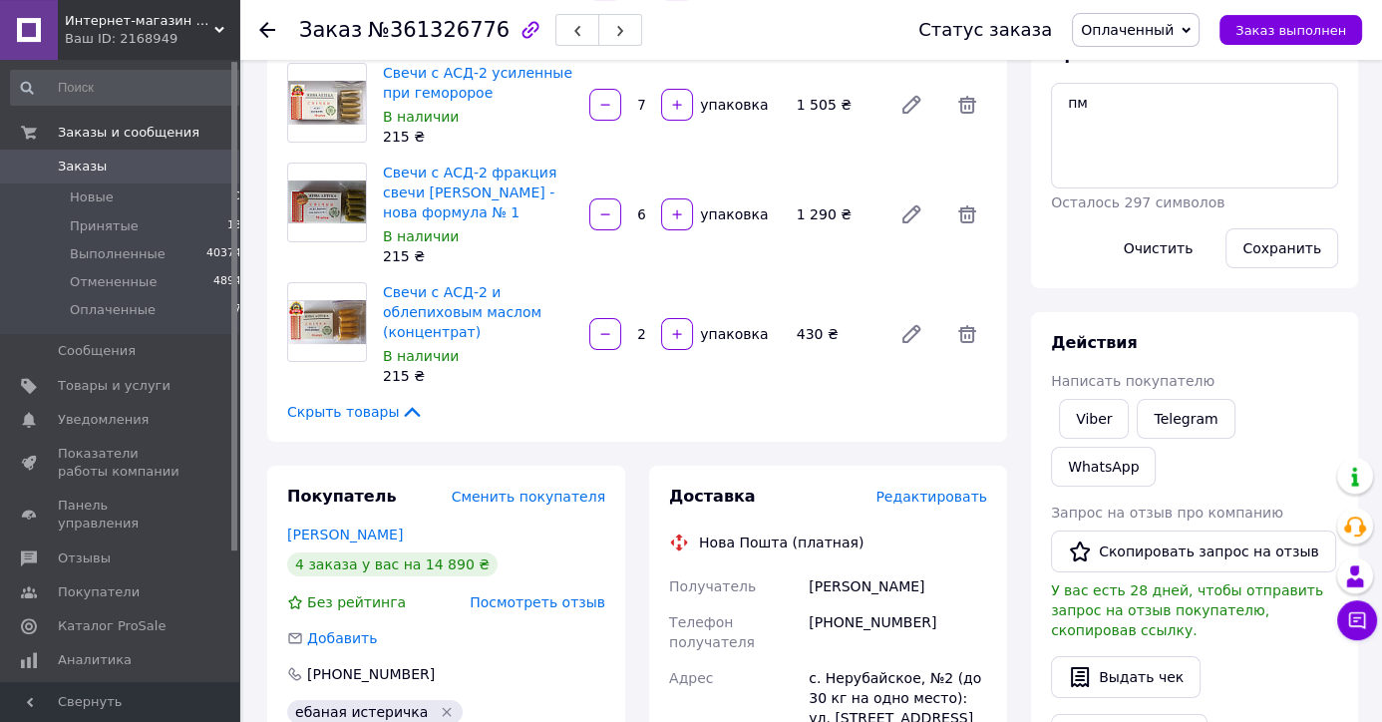
scroll to position [314, 0]
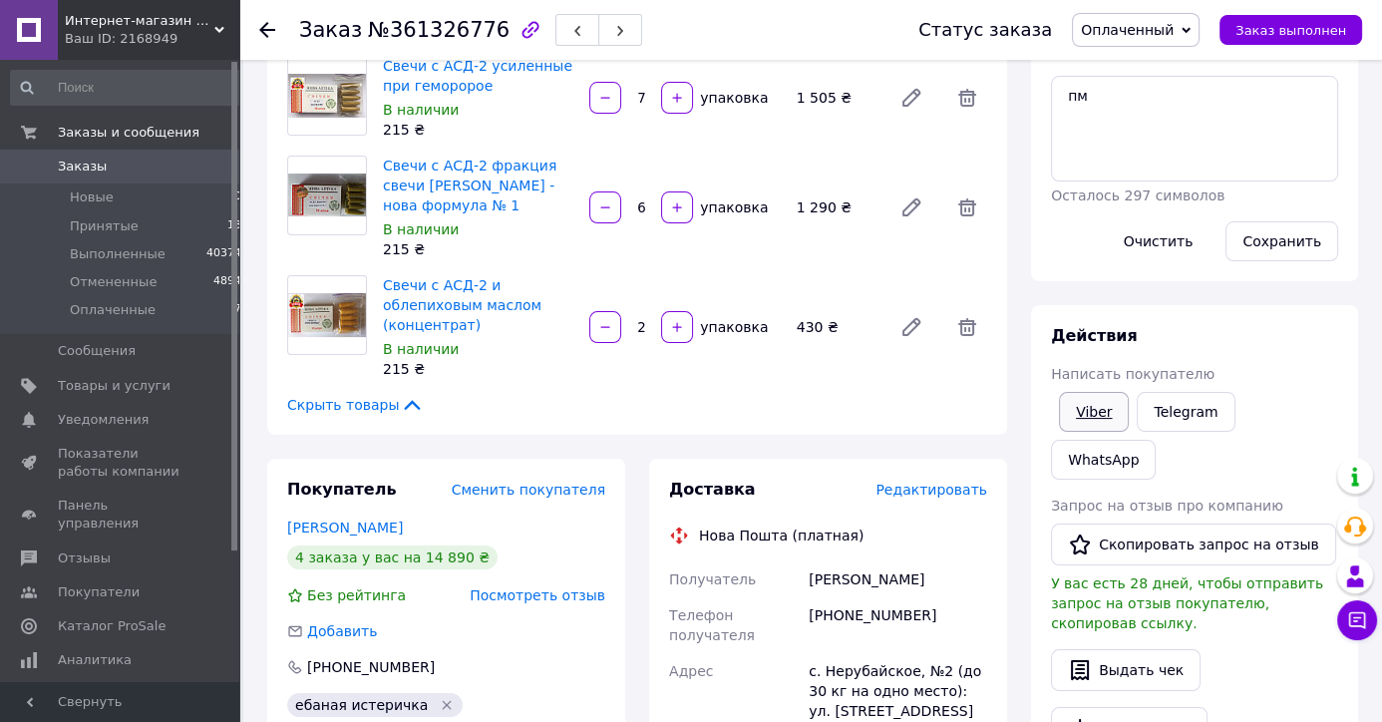
click at [1095, 405] on link "Viber" at bounding box center [1094, 412] width 70 height 40
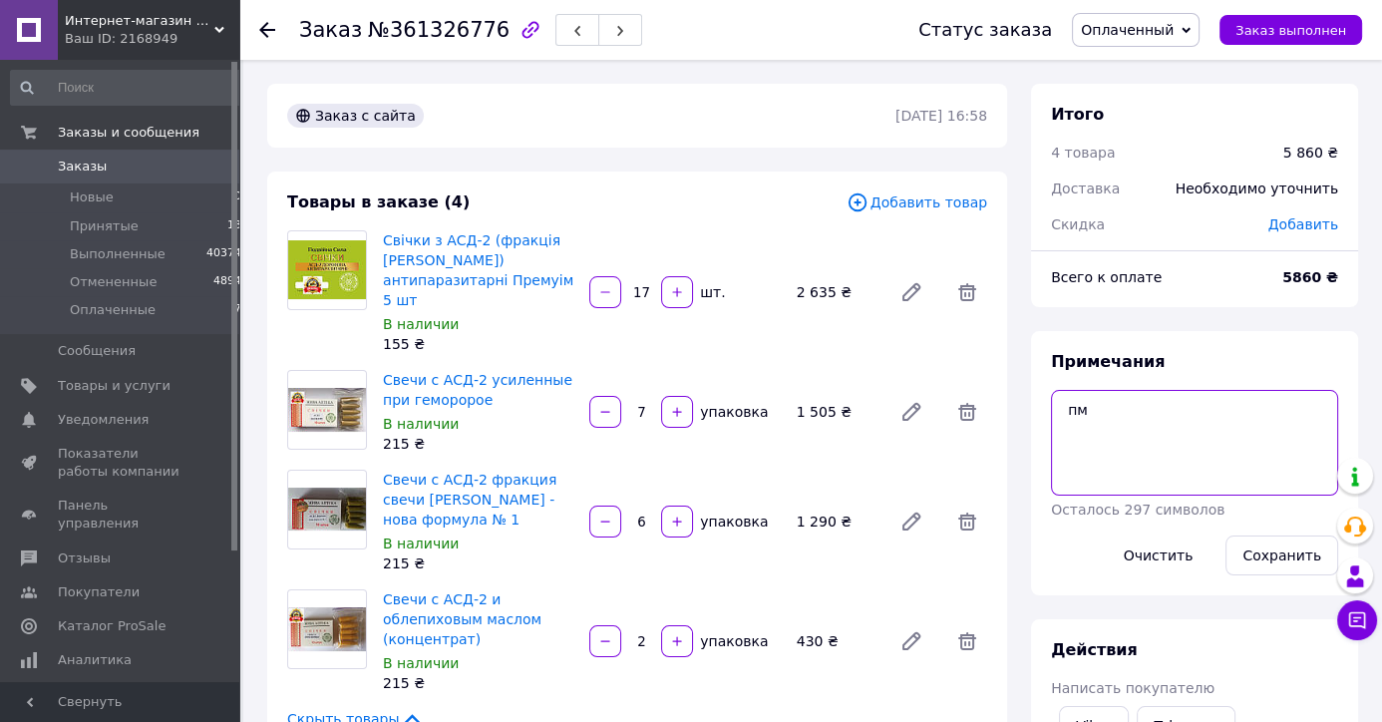
click at [1134, 426] on textarea "пм" at bounding box center [1194, 443] width 287 height 106
click at [1290, 546] on button "Сохранить" at bounding box center [1281, 555] width 113 height 40
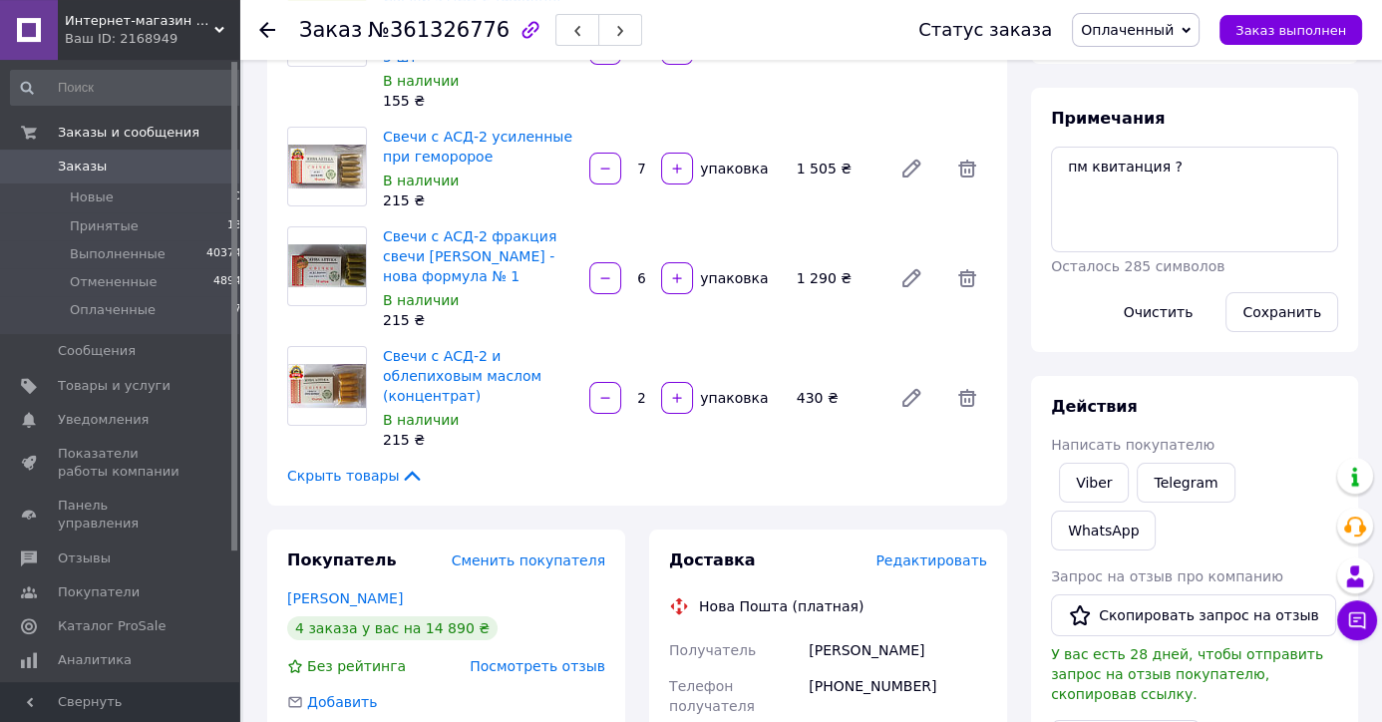
scroll to position [153, 0]
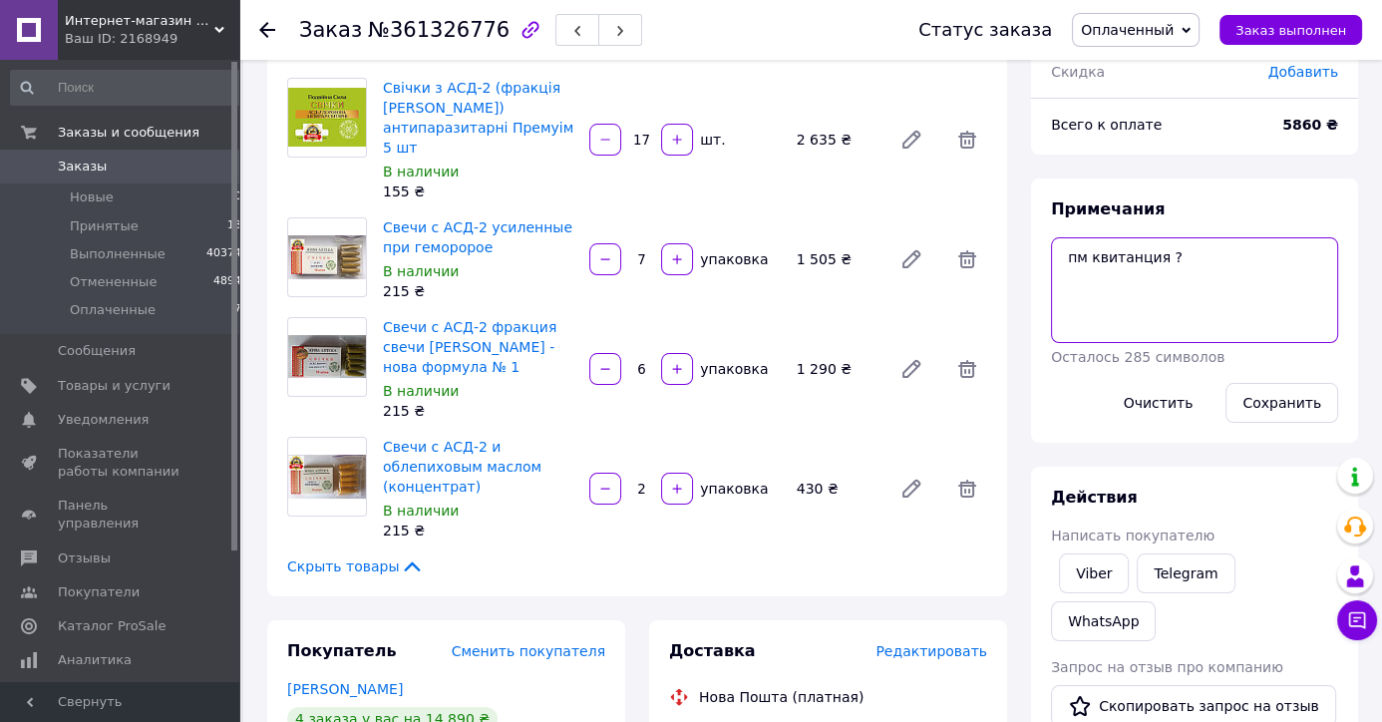
drag, startPoint x: 1184, startPoint y: 247, endPoint x: 1055, endPoint y: 264, distance: 129.7
click at [1055, 264] on textarea "пм квитанция ?" at bounding box center [1194, 290] width 287 height 106
type textarea "+ доставка 80"
click at [1250, 395] on button "Сохранить" at bounding box center [1281, 403] width 113 height 40
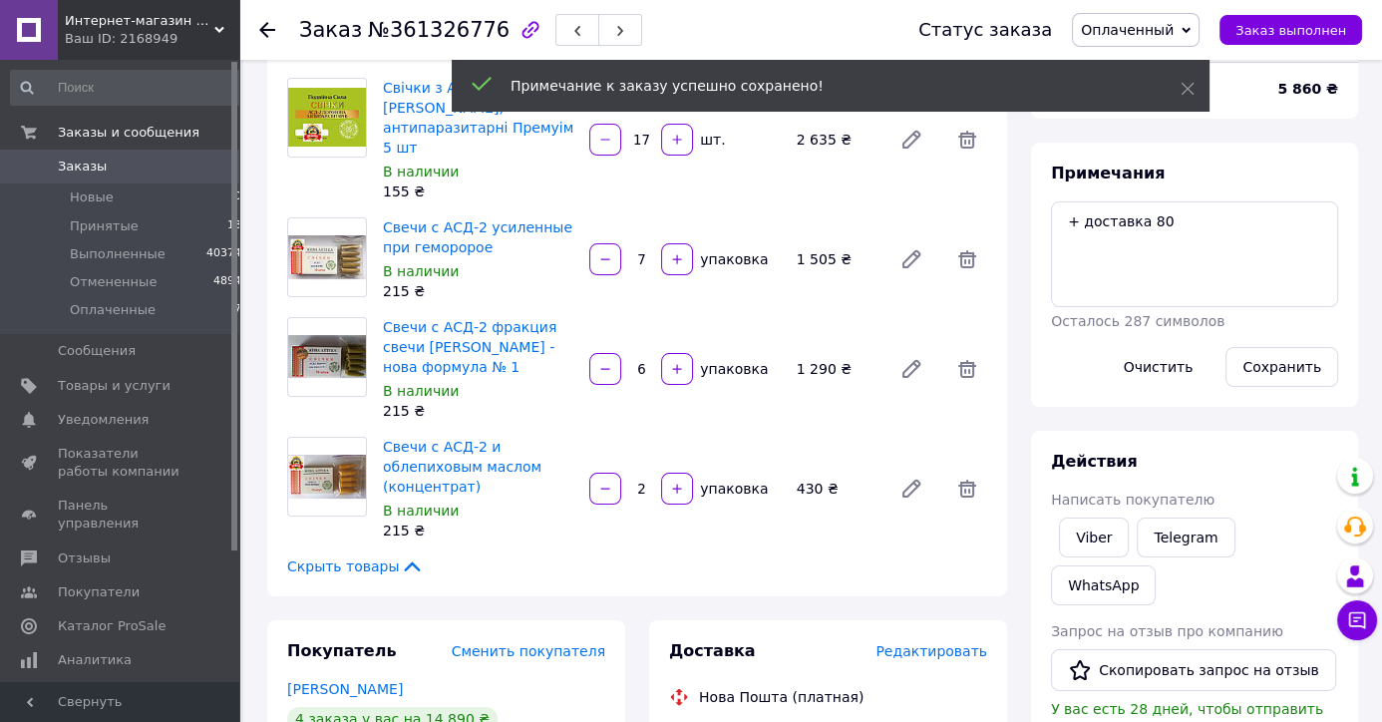
scroll to position [8, 0]
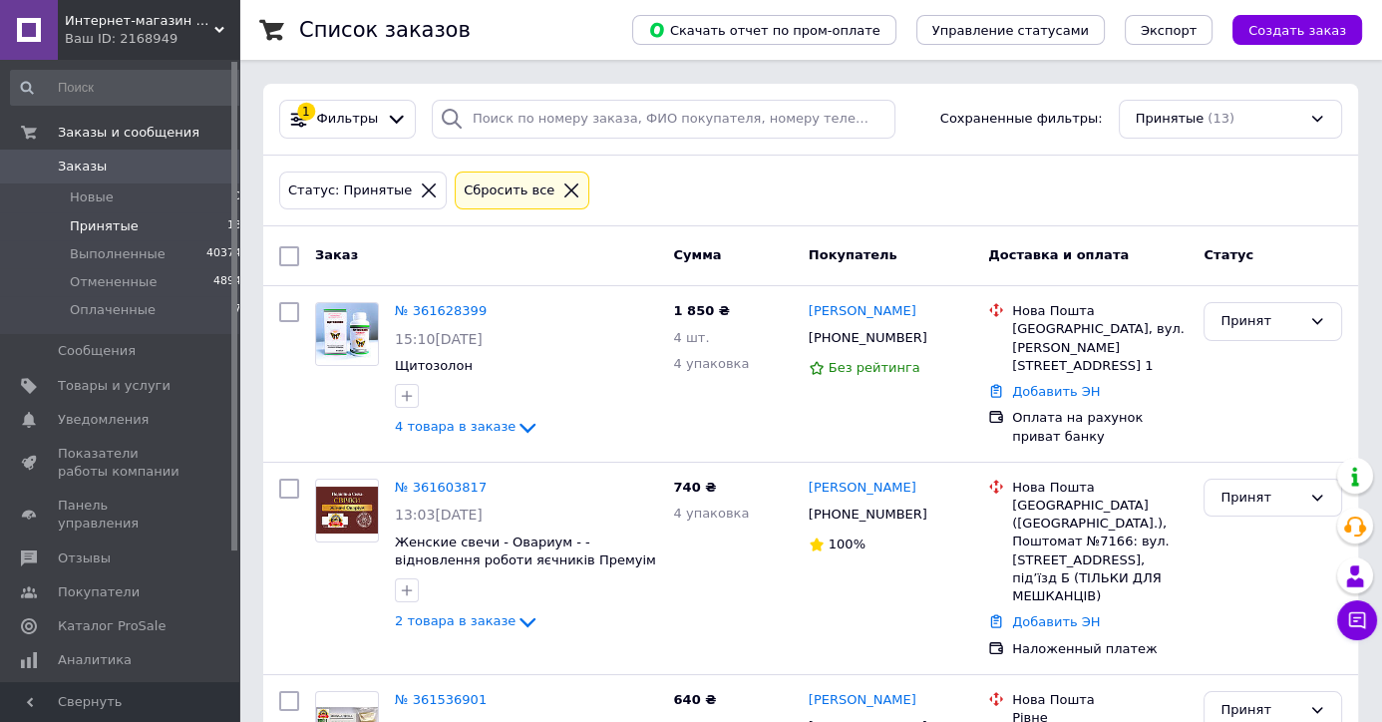
click at [86, 228] on span "Принятые" at bounding box center [104, 226] width 69 height 18
click at [88, 194] on span "Новые" at bounding box center [92, 197] width 44 height 18
